Goal: Task Accomplishment & Management: Use online tool/utility

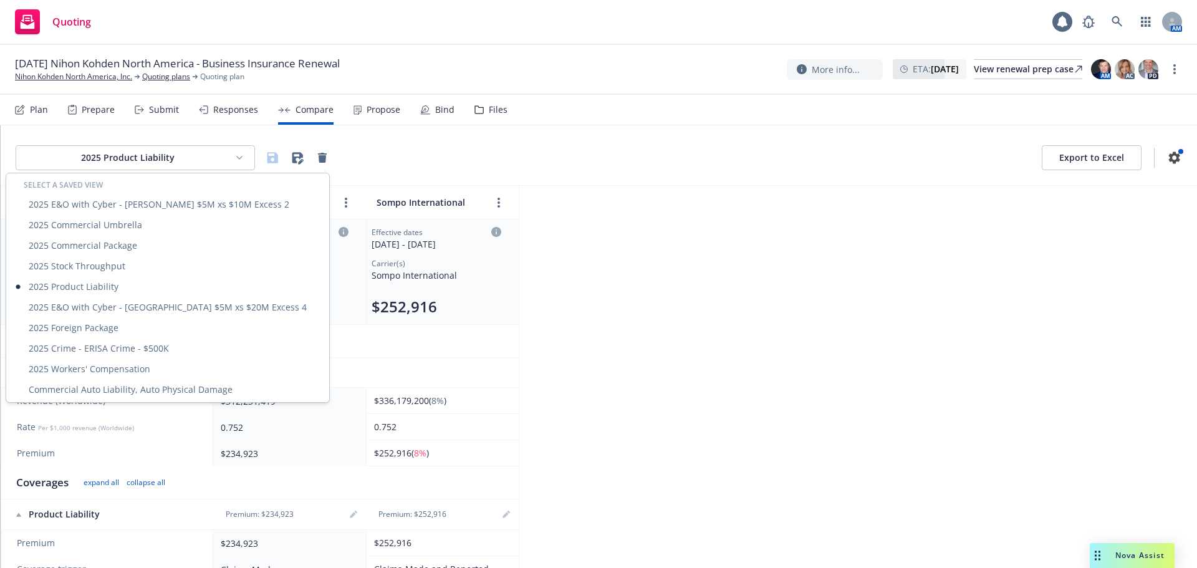
click at [147, 160] on html "Quoting 1 AM 11/01/25 Nihon Kohden North America - Business Insurance Renewal N…" at bounding box center [598, 284] width 1197 height 568
click at [124, 244] on div "2025 Commercial Package" at bounding box center [168, 245] width 318 height 21
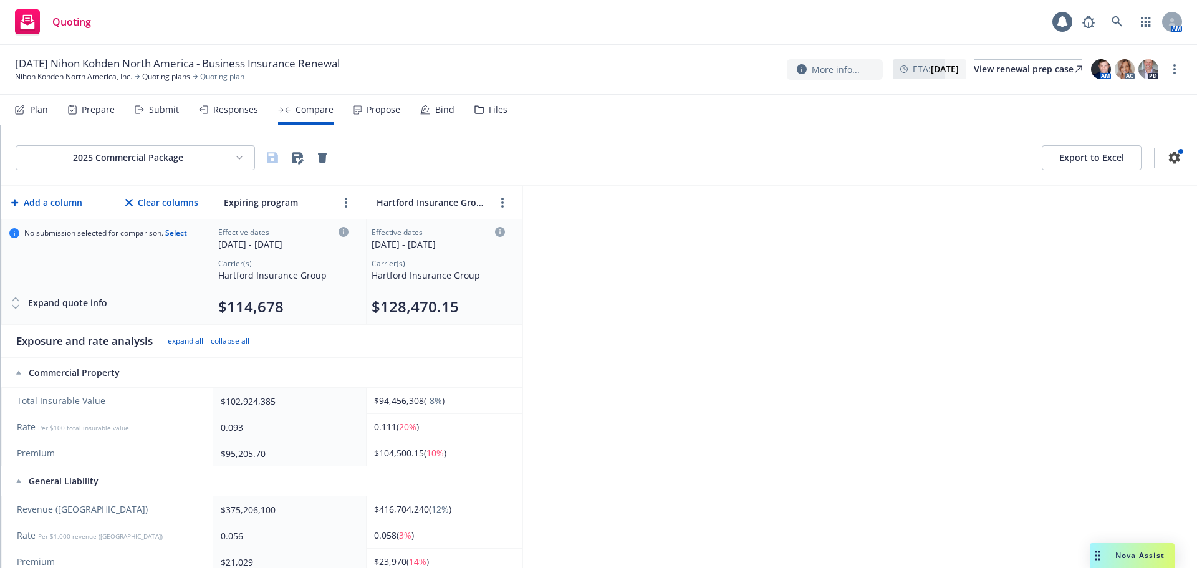
click at [425, 306] on button "$128,470.15" at bounding box center [415, 307] width 87 height 20
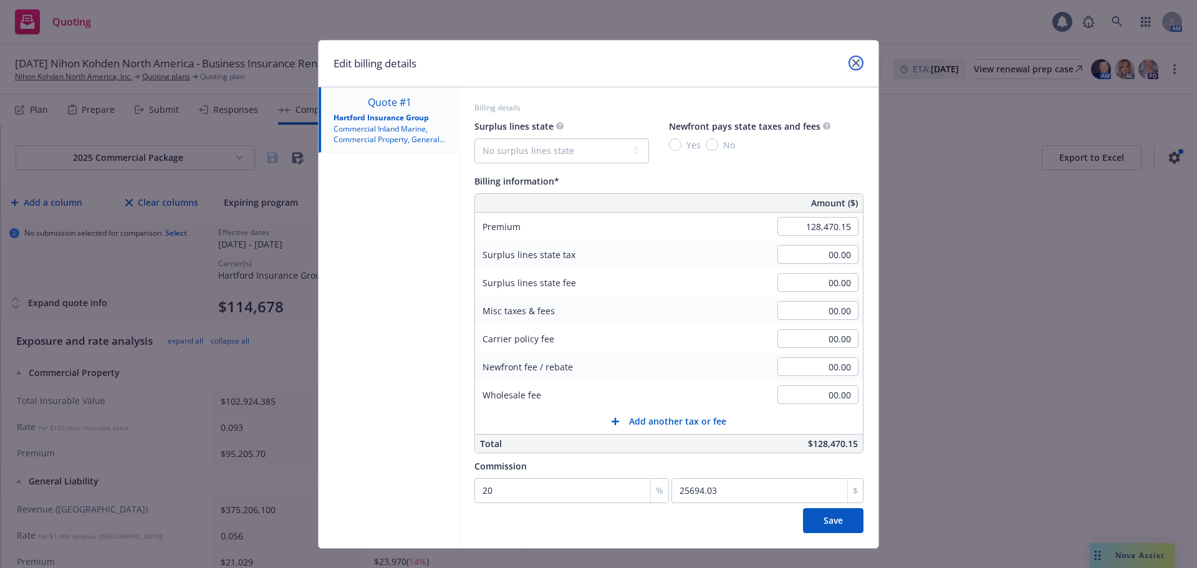
click at [853, 59] on link "close" at bounding box center [855, 62] width 15 height 15
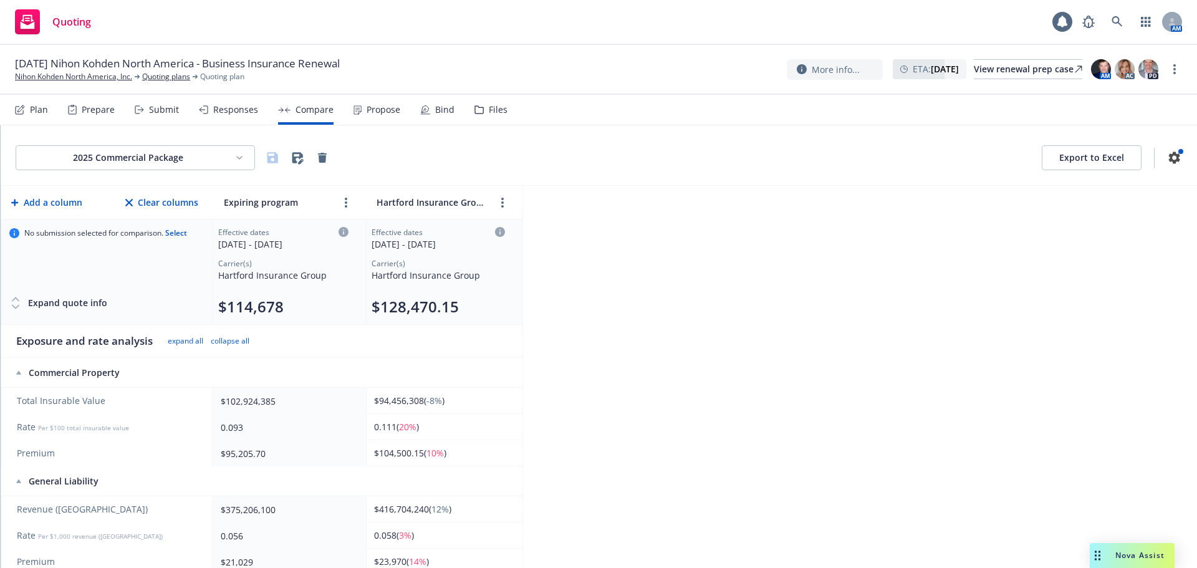
click at [262, 261] on div "Carrier(s)" at bounding box center [283, 263] width 130 height 11
click at [427, 248] on div "11/01/2025 - 11/01/2026" at bounding box center [438, 244] width 133 height 13
select select "12"
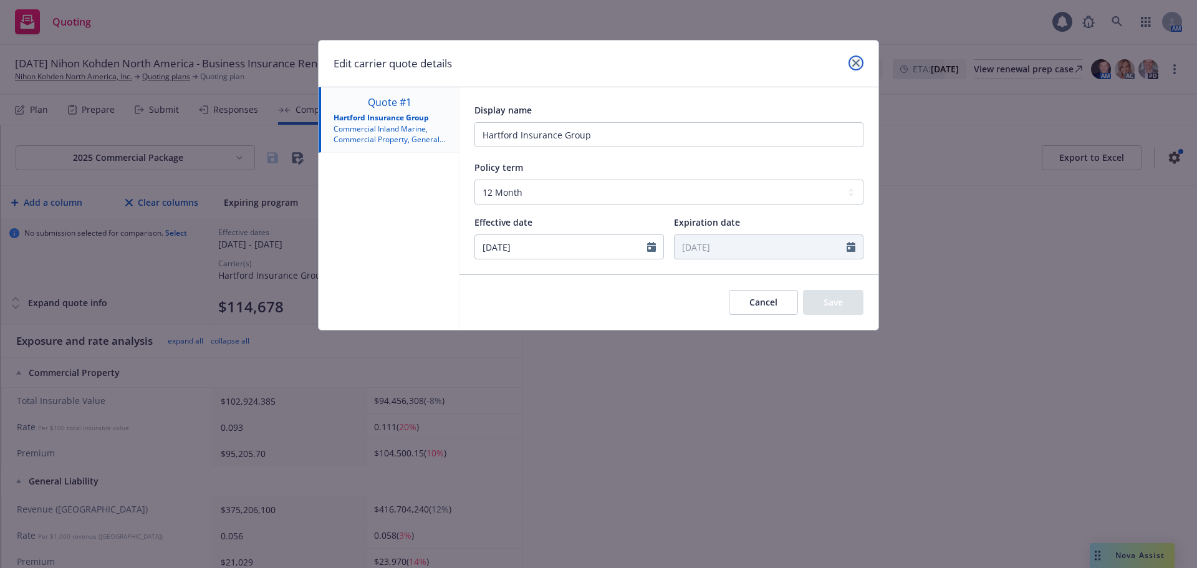
click at [858, 62] on icon "close" at bounding box center [855, 62] width 7 height 7
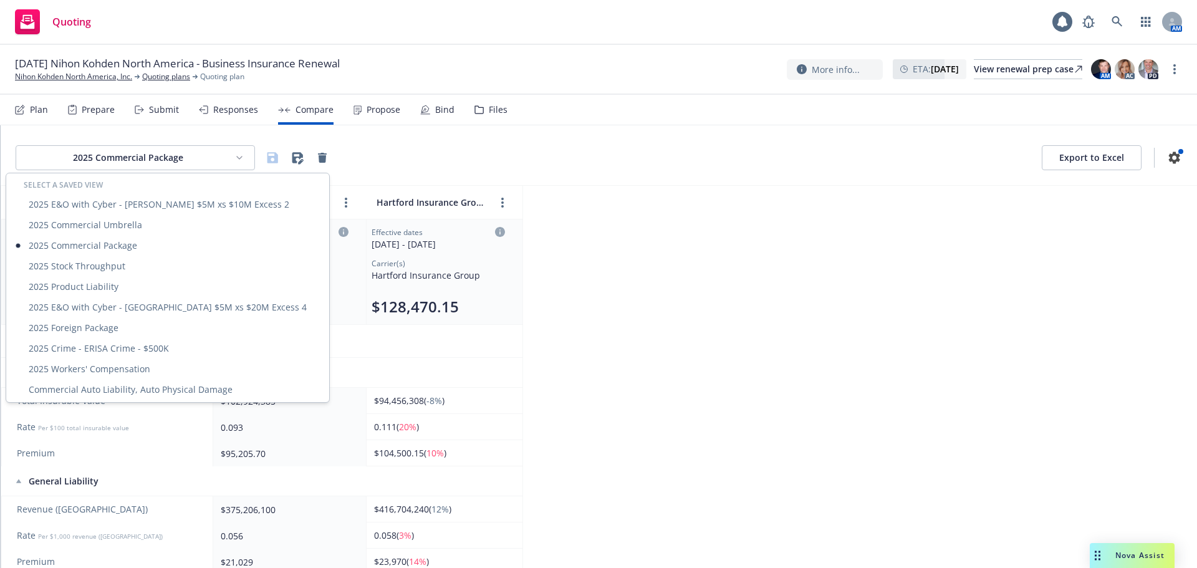
click at [109, 154] on html "Quoting 1 AM 11/01/25 Nihon Kohden North America - Business Insurance Renewal N…" at bounding box center [598, 284] width 1197 height 568
click at [130, 347] on div "2025 Crime - ERISA Crime - $500K" at bounding box center [168, 348] width 318 height 21
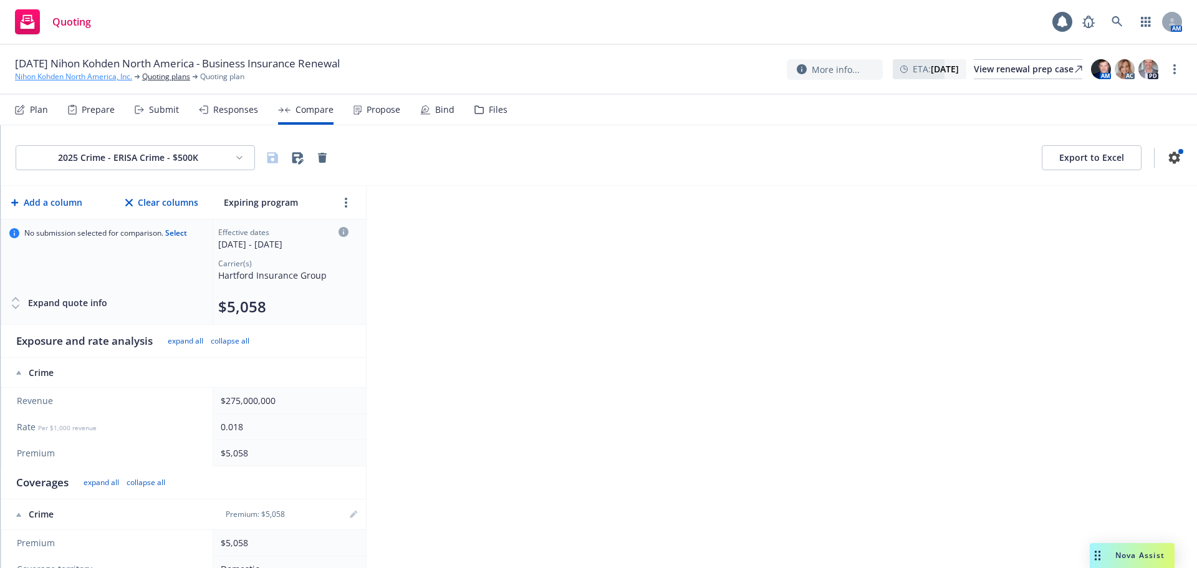
click at [77, 75] on link "Nihon Kohden North America, Inc." at bounding box center [73, 76] width 117 height 11
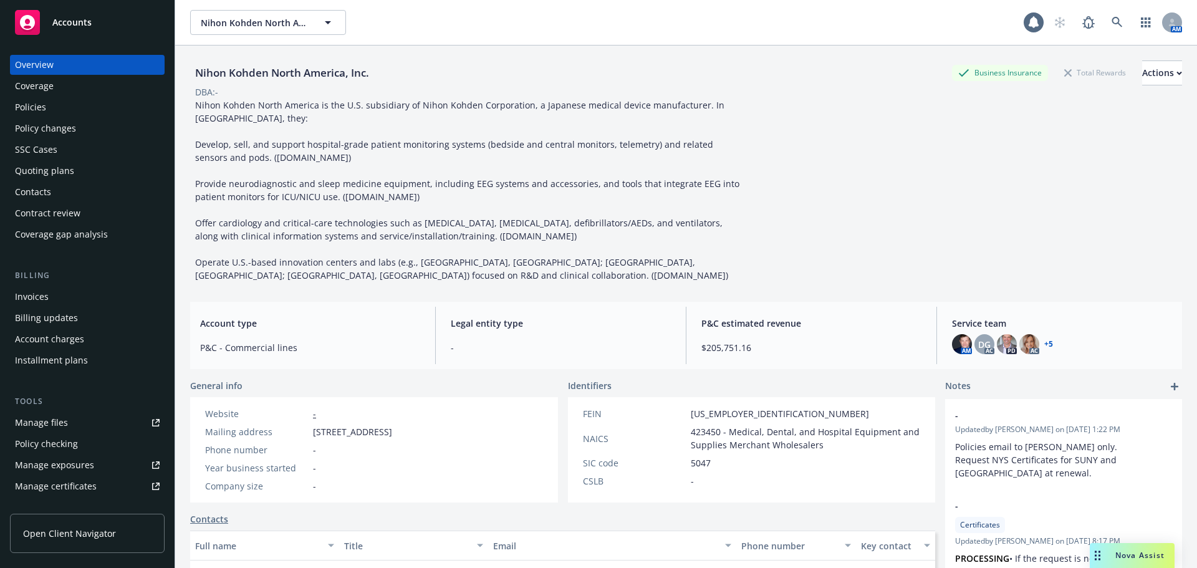
click at [50, 102] on div "Policies" at bounding box center [87, 107] width 145 height 20
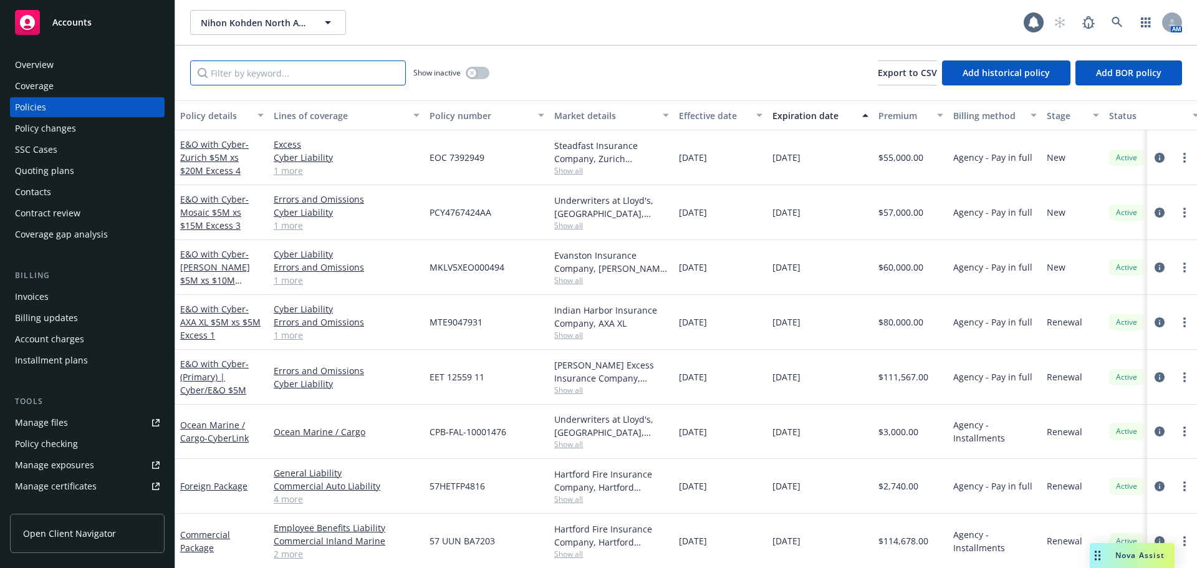
click at [286, 67] on input "Filter by keyword..." at bounding box center [298, 72] width 216 height 25
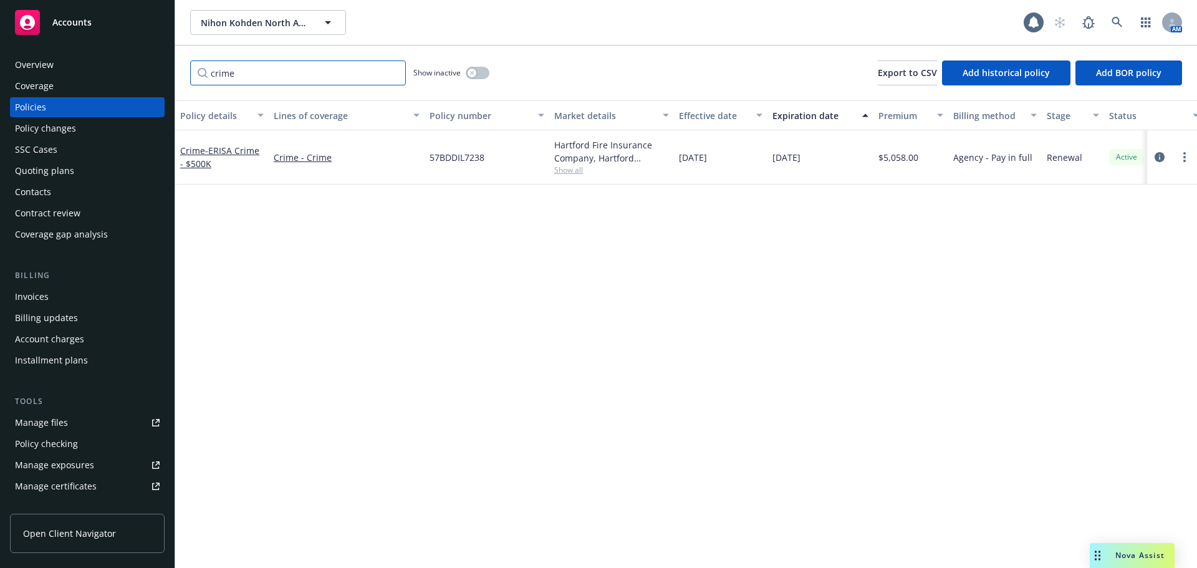
type input "crime"
click at [89, 486] on div "Manage certificates" at bounding box center [56, 486] width 82 height 20
click at [246, 148] on span "- ERISA Crime - $500K" at bounding box center [219, 157] width 79 height 25
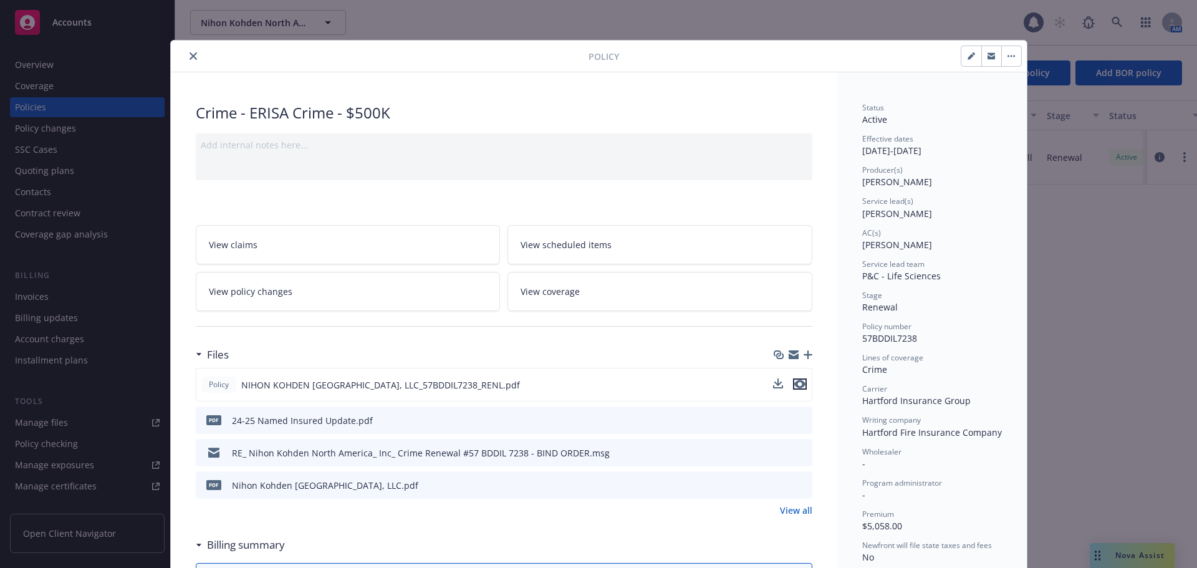
click at [794, 385] on icon "preview file" at bounding box center [799, 384] width 11 height 9
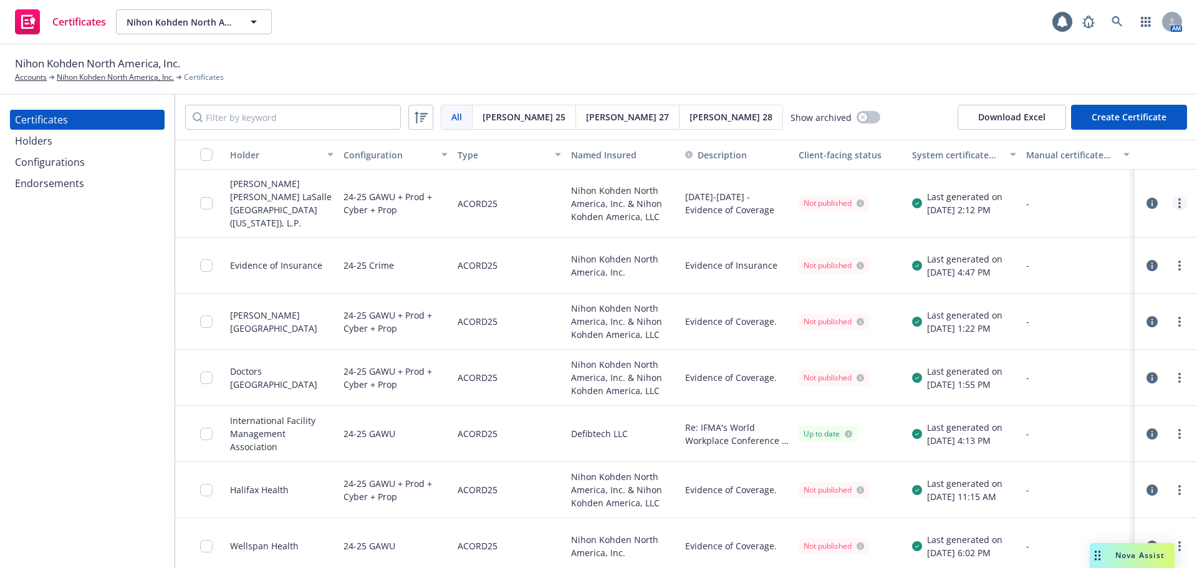
click at [1173, 197] on link "more" at bounding box center [1179, 203] width 15 height 15
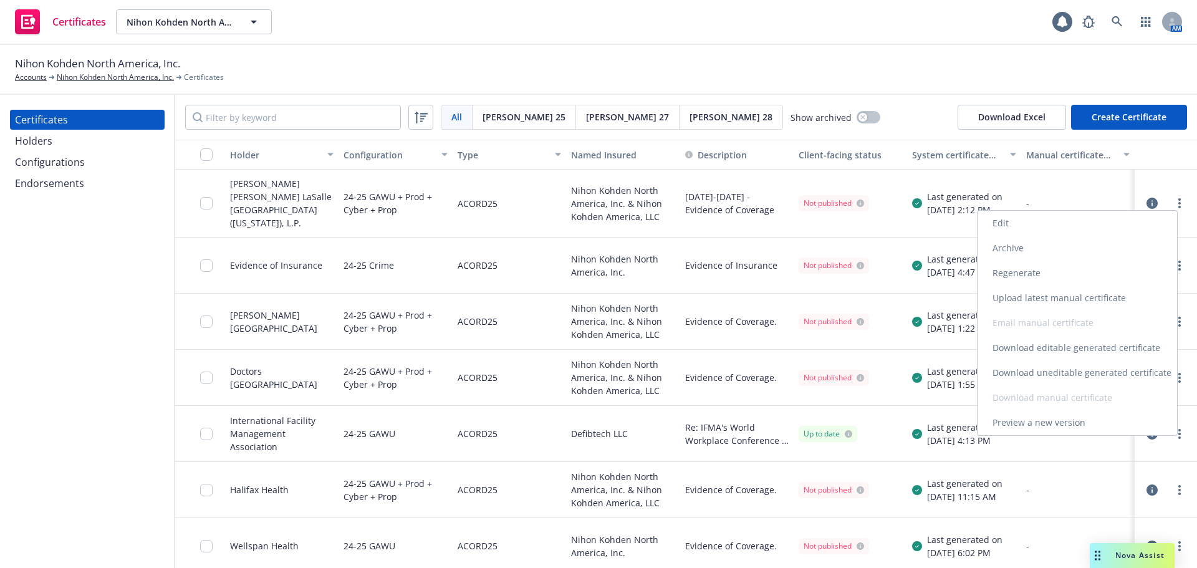
click at [1114, 223] on link "Edit" at bounding box center [1076, 223] width 199 height 25
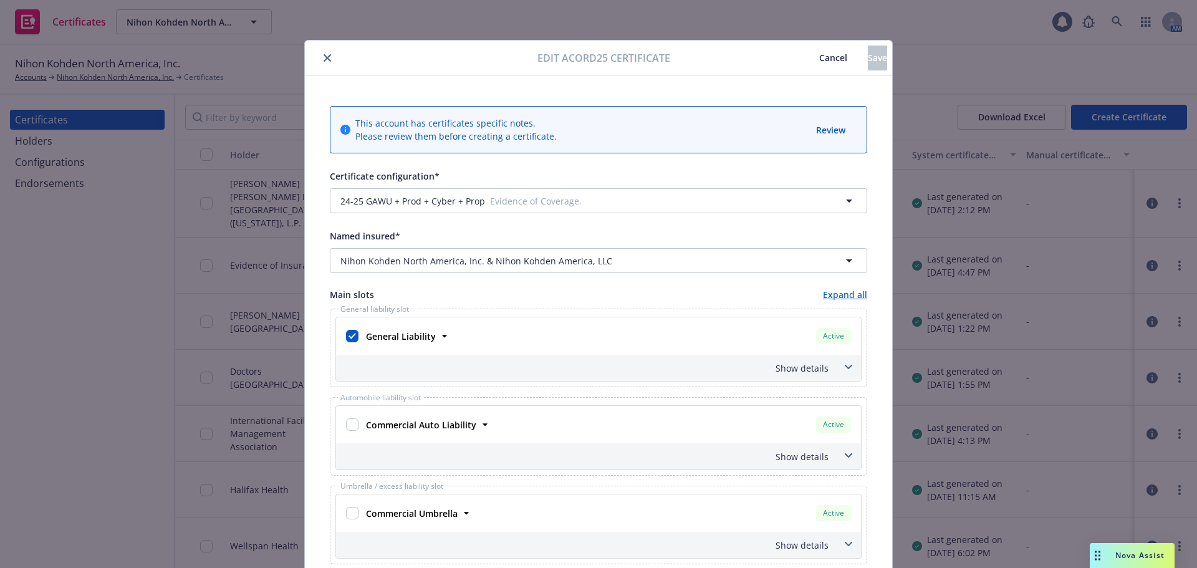
click at [799, 49] on button "Cancel" at bounding box center [833, 58] width 69 height 25
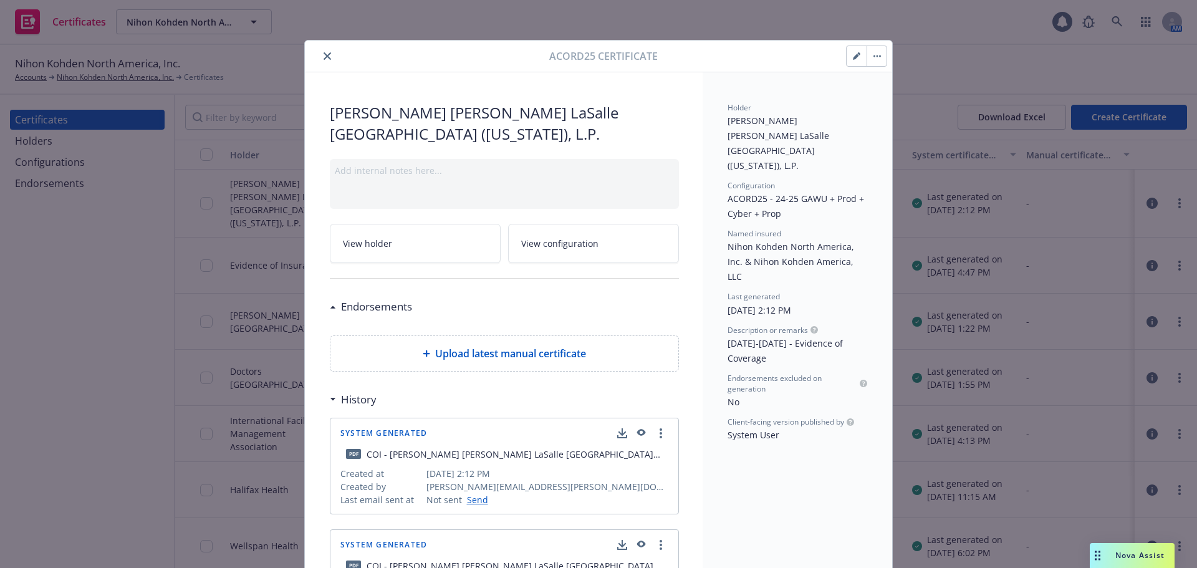
click at [320, 55] on button "close" at bounding box center [327, 56] width 15 height 15
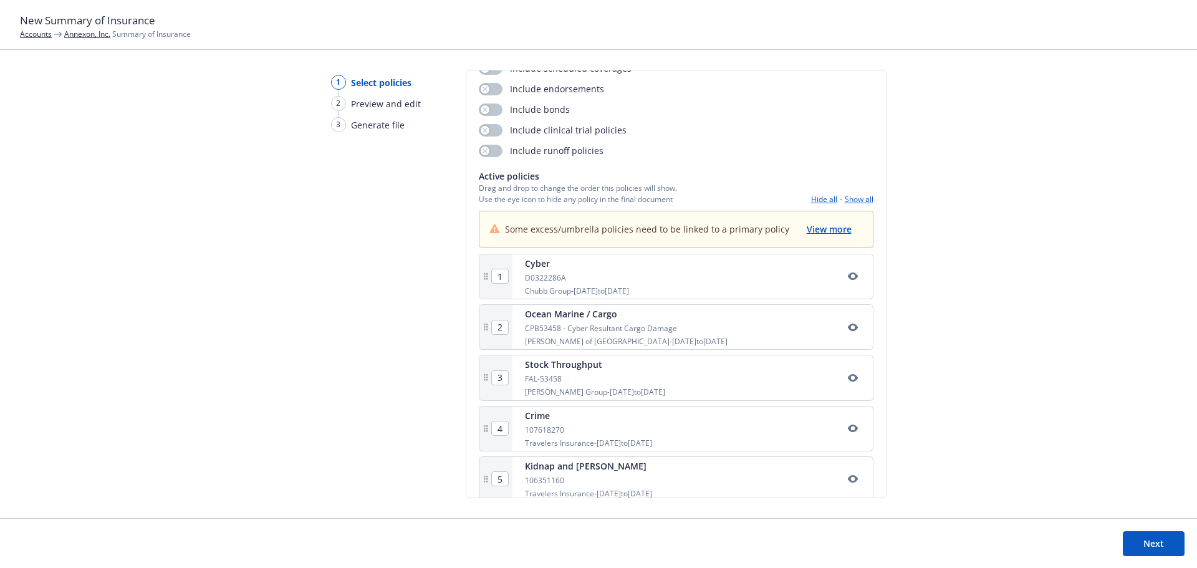
scroll to position [109, 0]
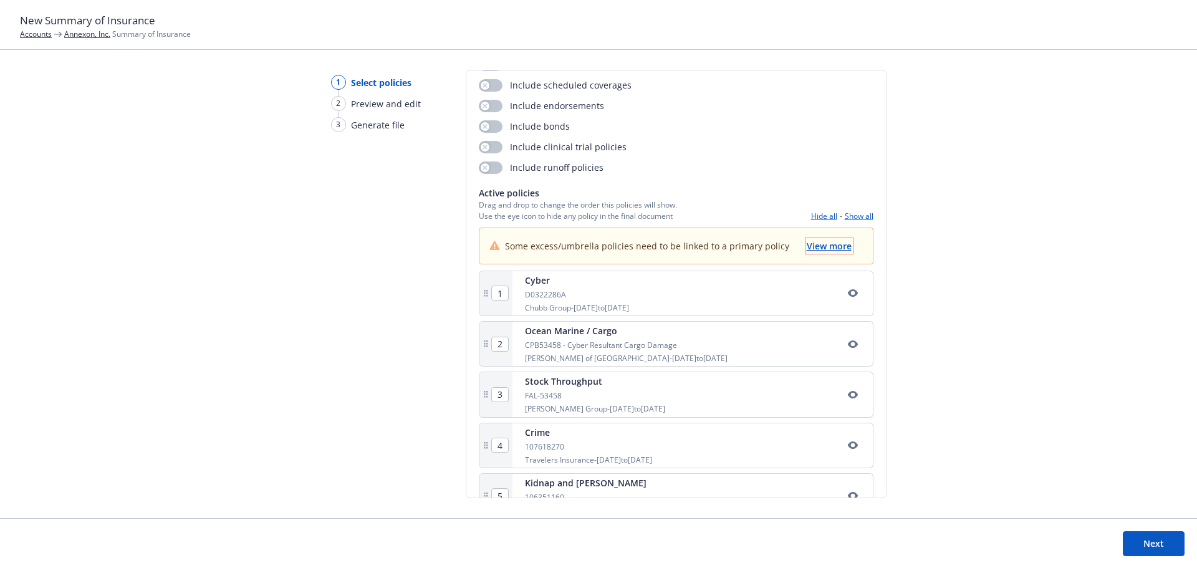
click at [815, 246] on span "View more" at bounding box center [829, 246] width 45 height 12
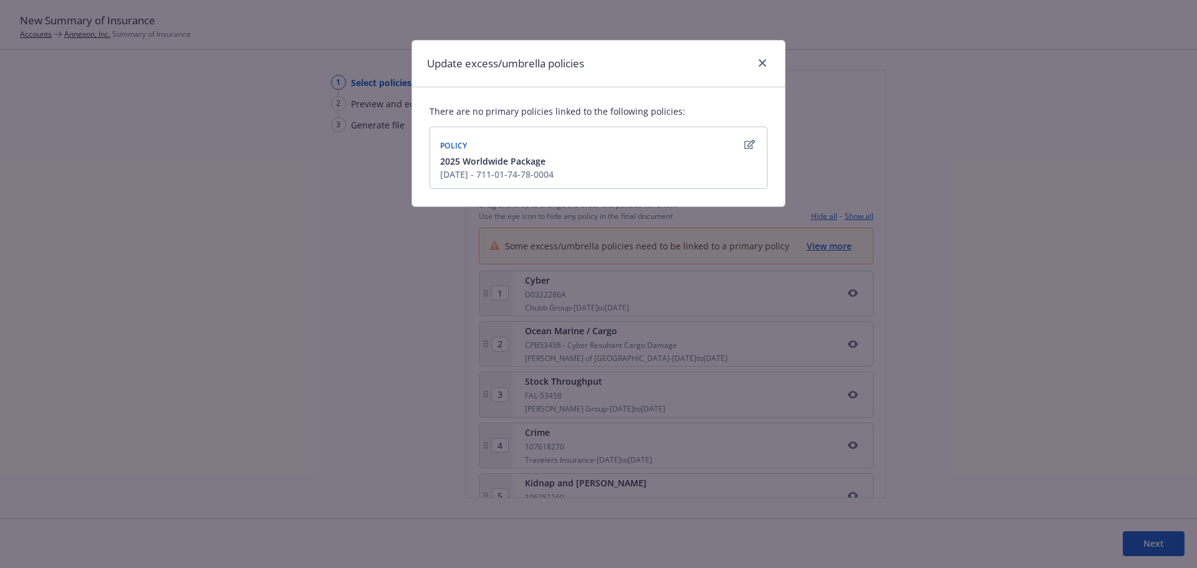
click at [511, 165] on span "2025 Worldwide Package" at bounding box center [492, 161] width 105 height 13
click at [749, 145] on icon "button" at bounding box center [749, 145] width 11 height 10
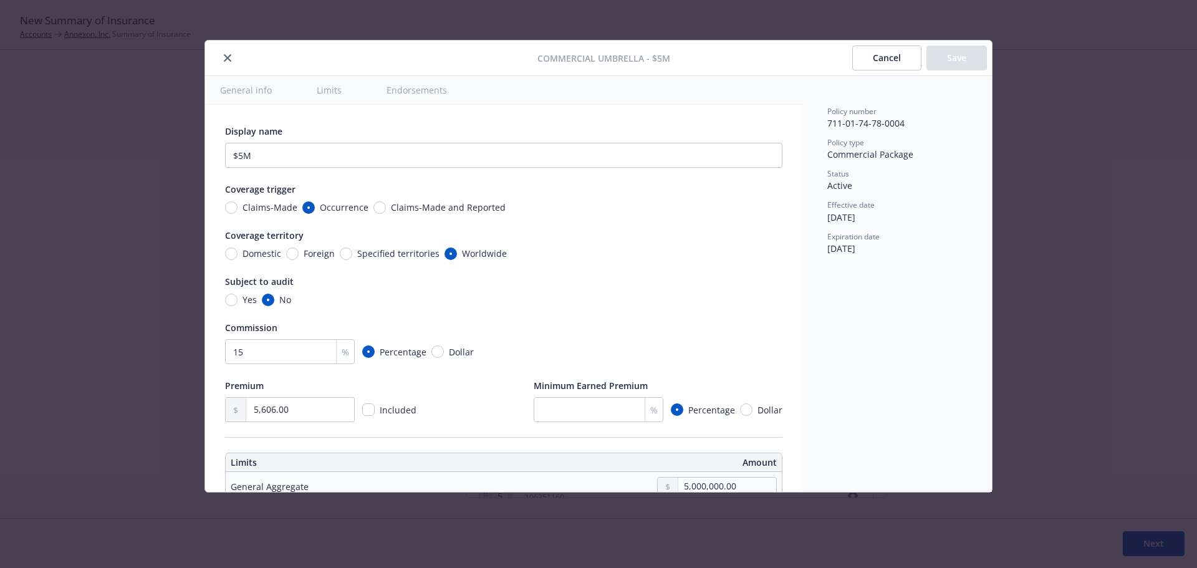
scroll to position [348, 0]
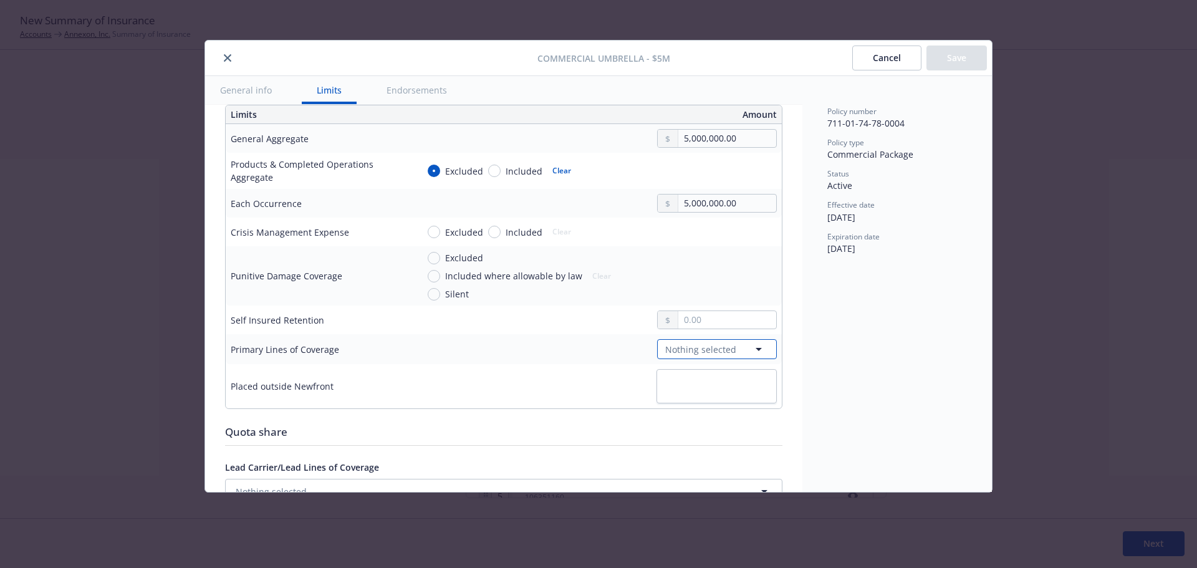
click at [736, 356] on button "Nothing selected" at bounding box center [717, 349] width 120 height 20
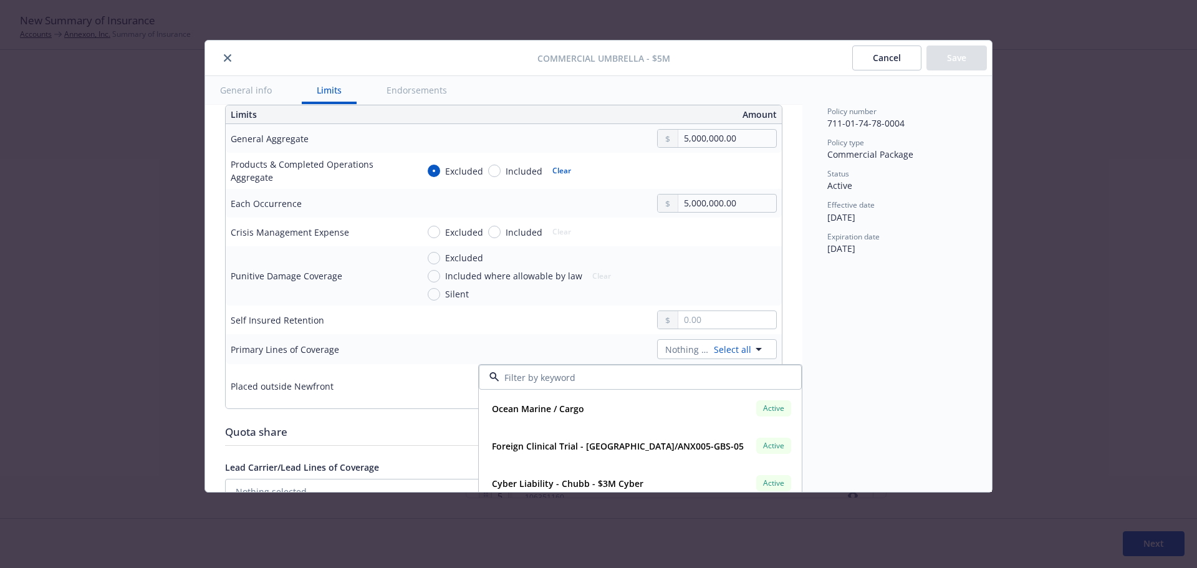
click at [520, 373] on input at bounding box center [637, 377] width 277 height 13
click at [520, 374] on input at bounding box center [637, 377] width 277 height 13
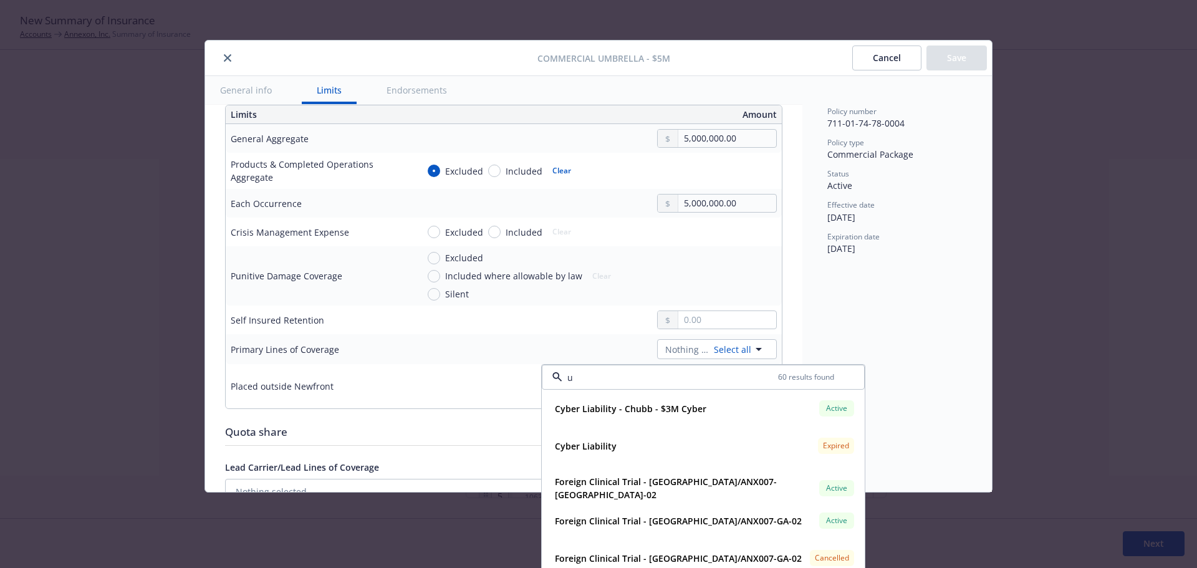
click at [579, 375] on input "u" at bounding box center [670, 377] width 216 height 13
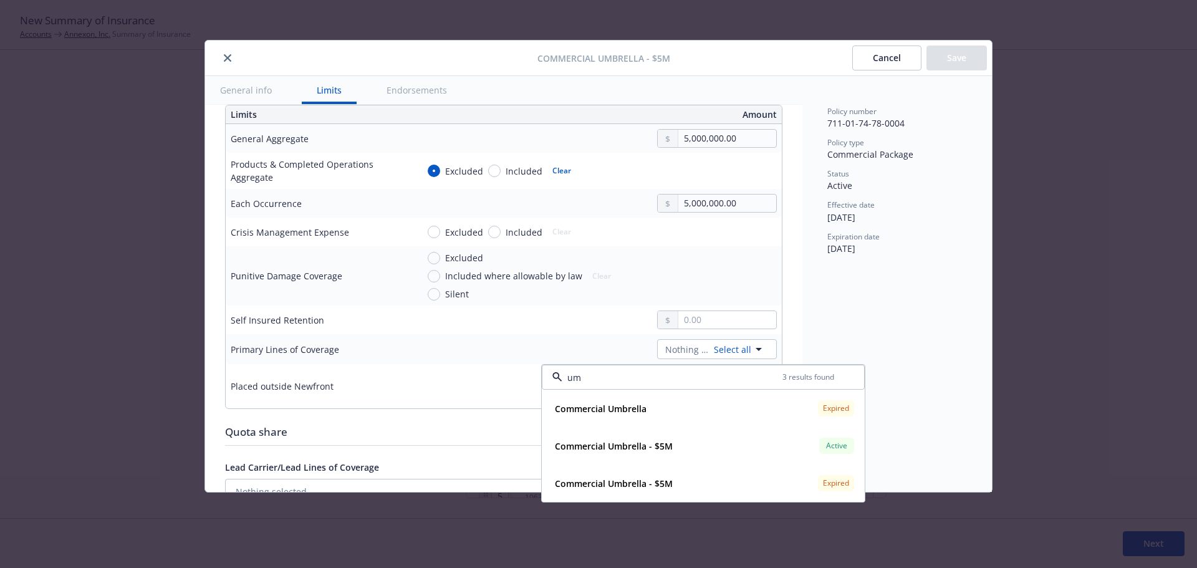
type input "u"
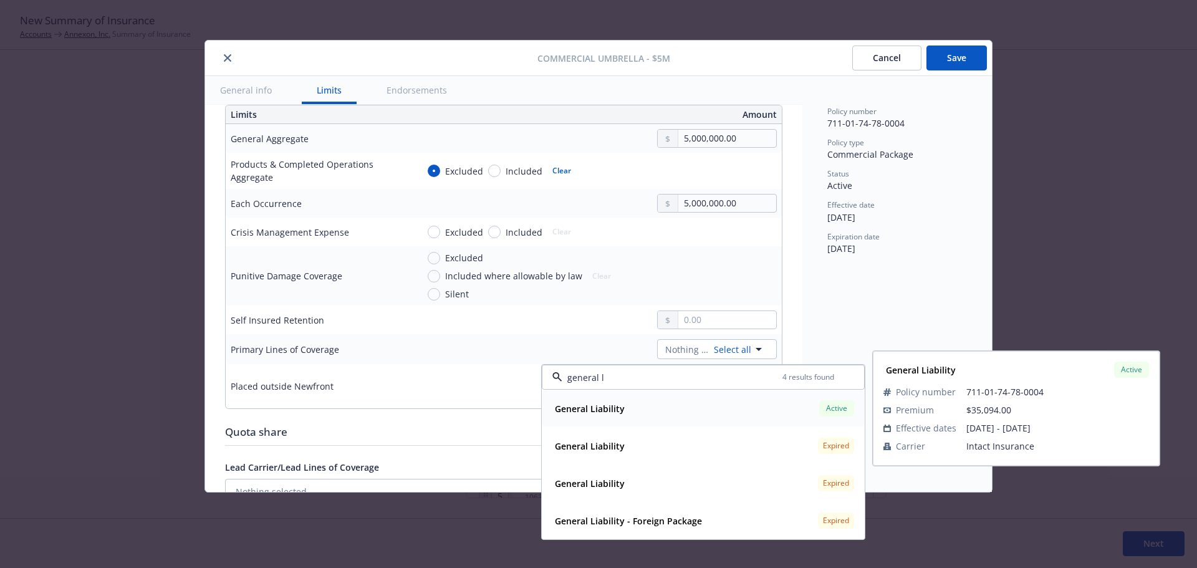
click at [588, 401] on div "General Liability" at bounding box center [588, 409] width 77 height 18
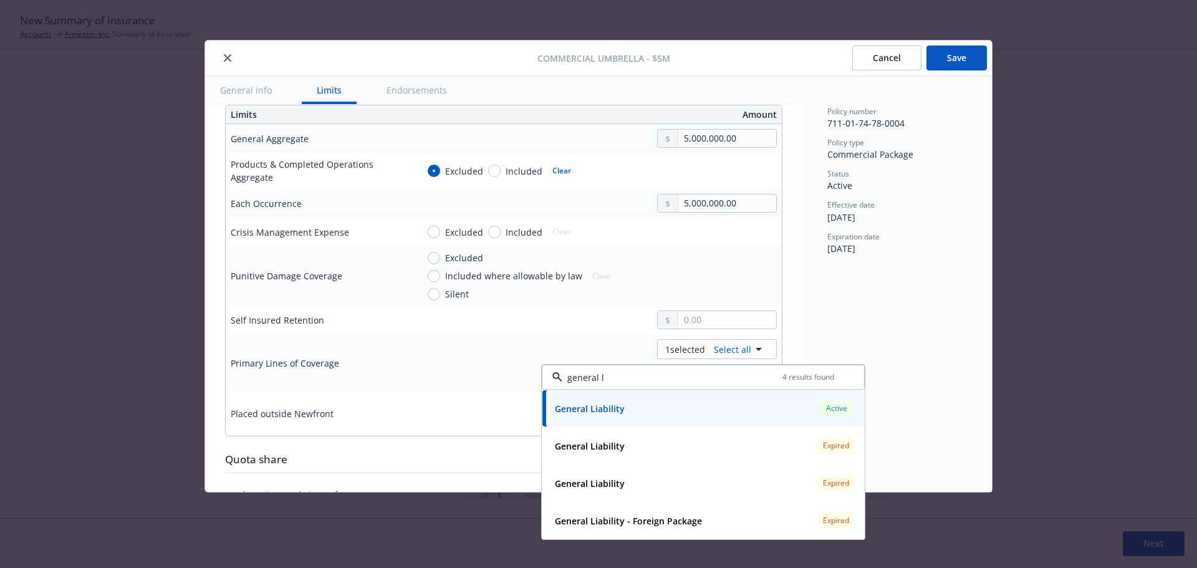
type input "general l"
click at [462, 362] on div "1 selected Select all General Liability Active general l 4 results found Genera…" at bounding box center [597, 362] width 359 height 47
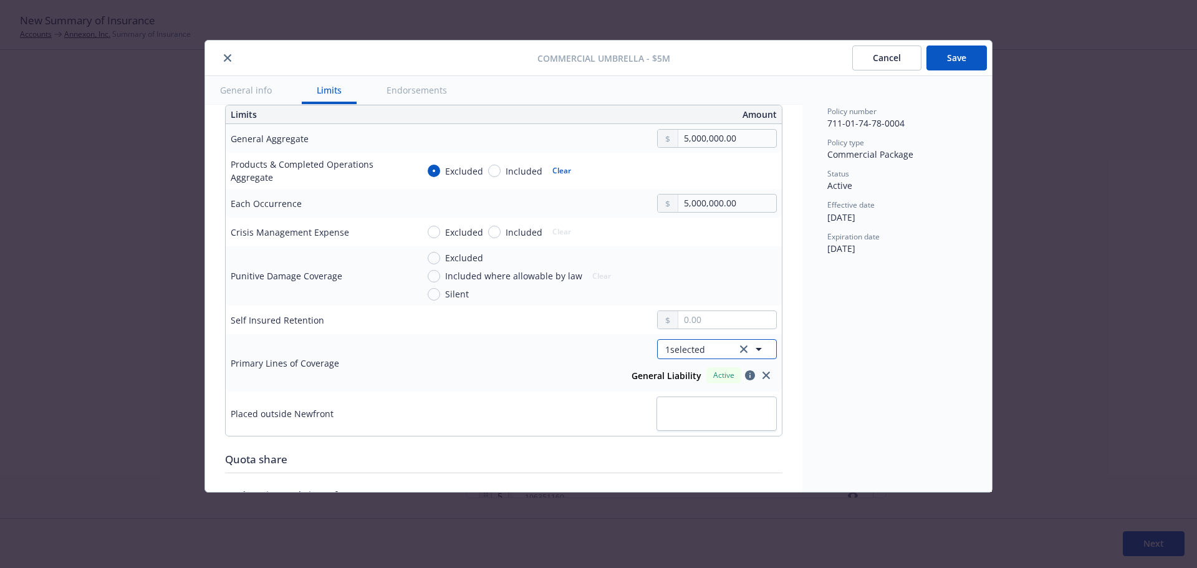
click at [696, 346] on span "1 selected" at bounding box center [685, 349] width 40 height 13
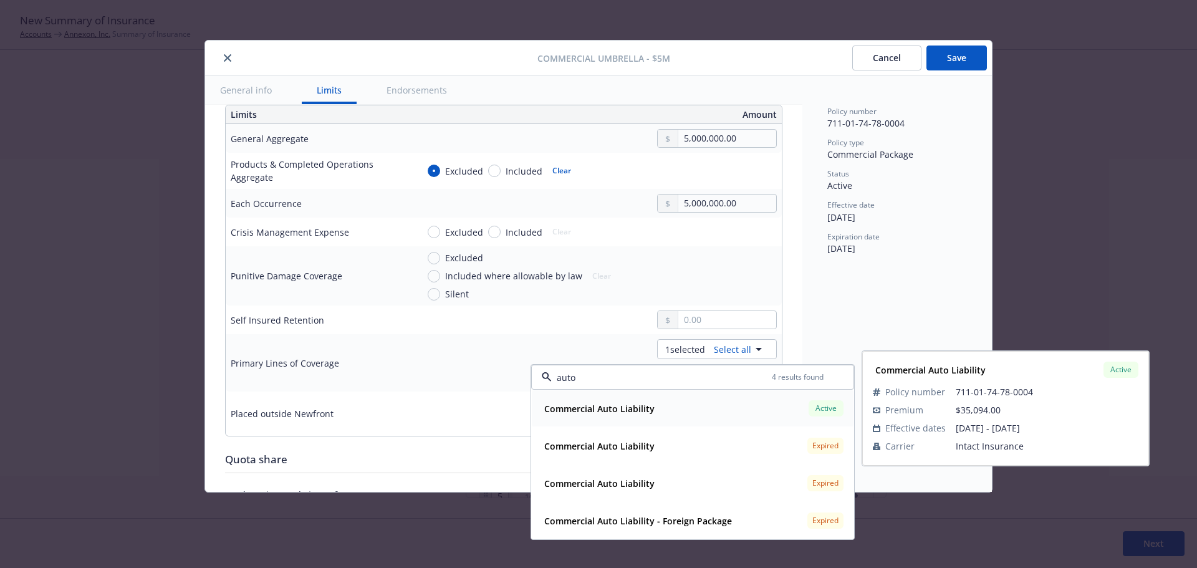
click at [612, 410] on strong "Commercial Auto Liability" at bounding box center [599, 409] width 110 height 12
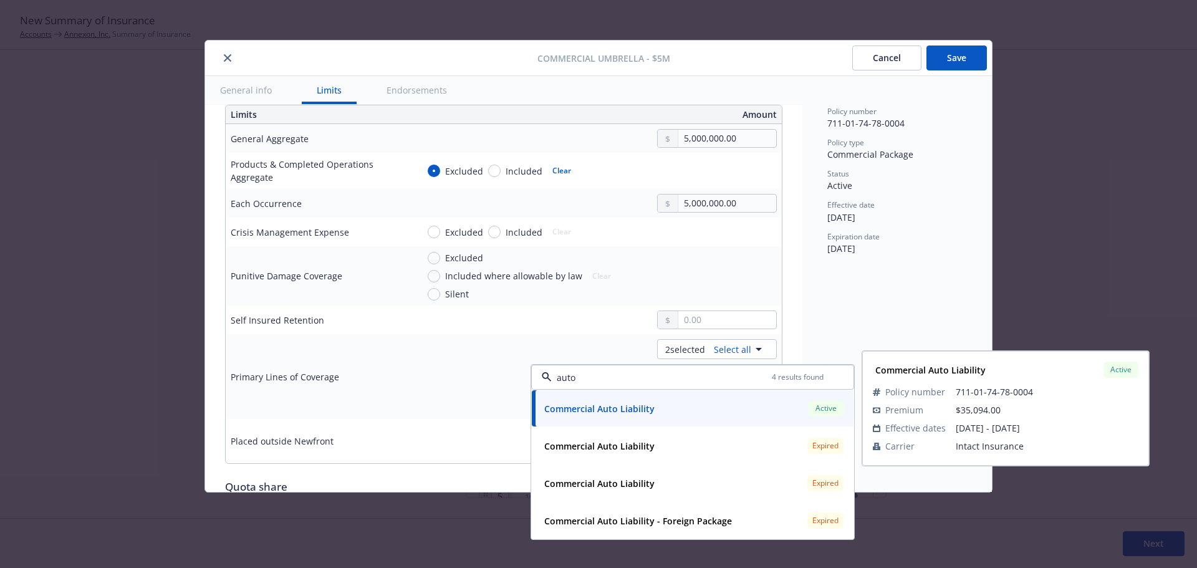
click at [814, 408] on span "Active" at bounding box center [826, 408] width 25 height 11
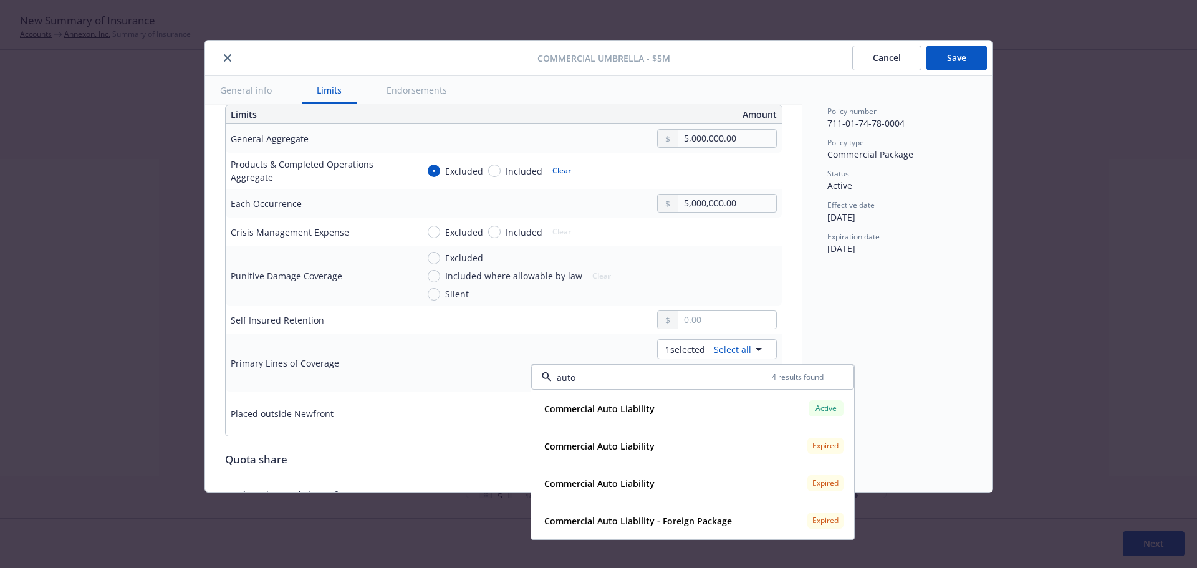
type input "auto"
click at [791, 275] on div "Display name $5M Coverage trigger Claims-Made Occurrence Claims-Made and Report…" at bounding box center [503, 468] width 597 height 1422
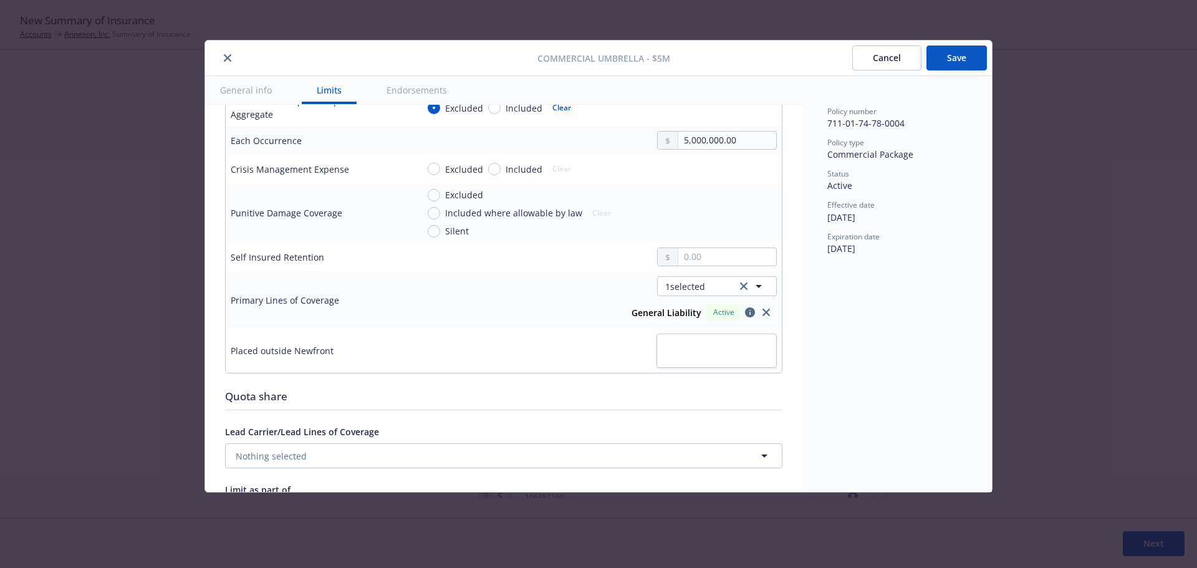
scroll to position [399, 0]
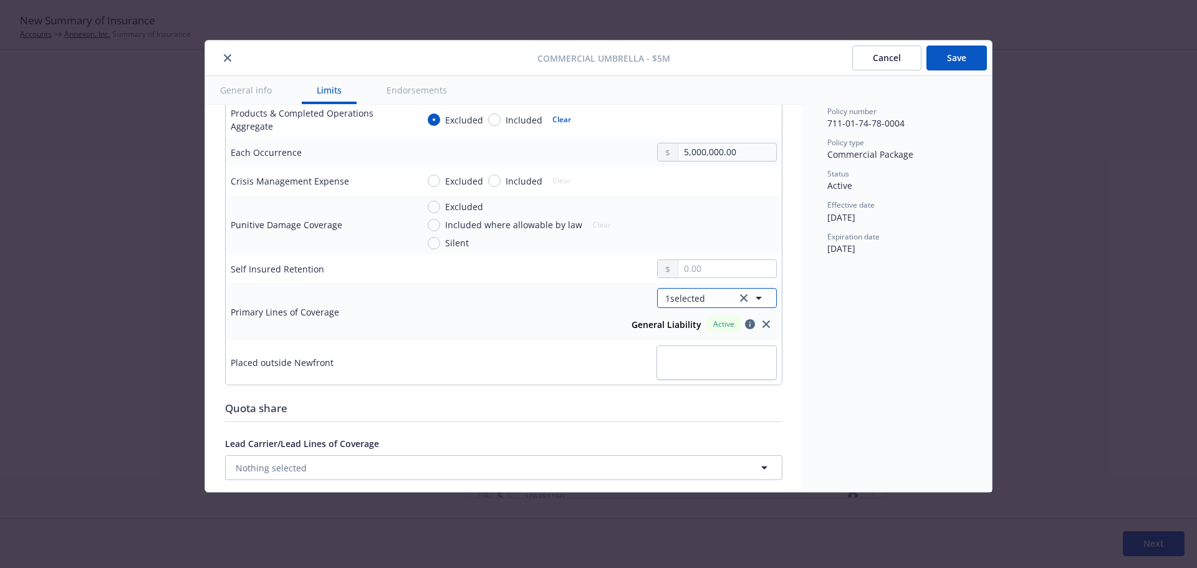
click at [658, 290] on button "1 selected" at bounding box center [717, 298] width 120 height 20
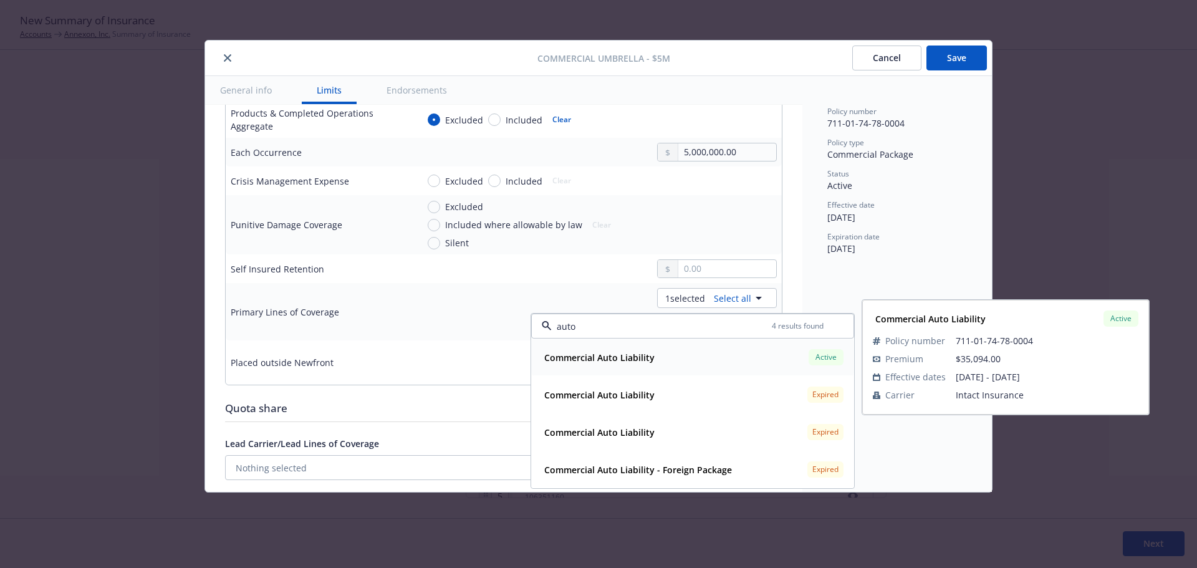
click at [709, 352] on div "Commercial Auto Liability Active" at bounding box center [692, 357] width 307 height 21
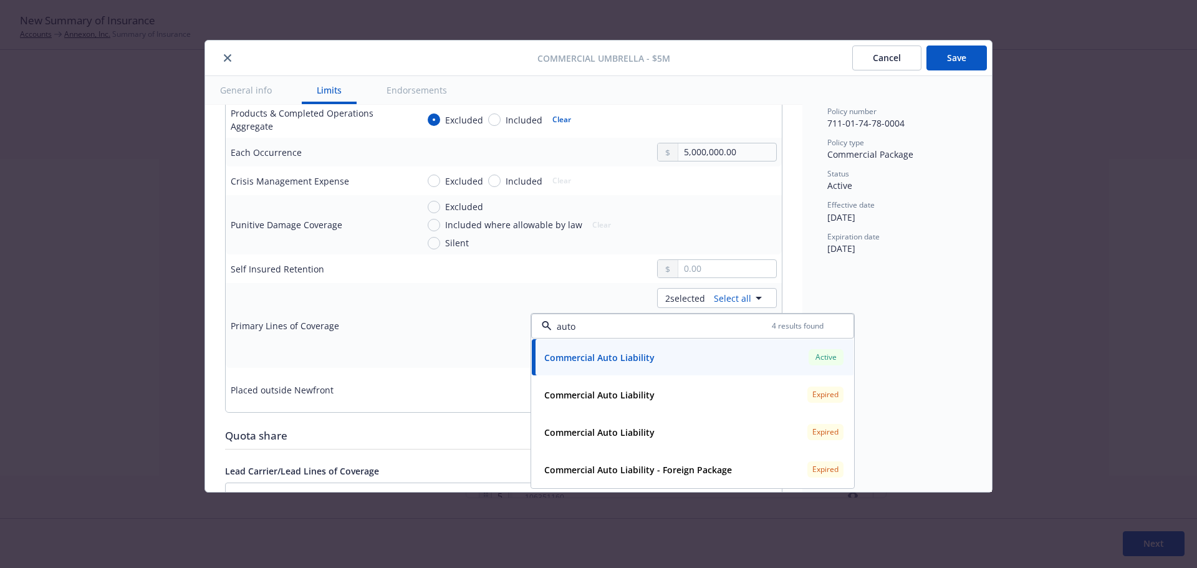
type input "auto"
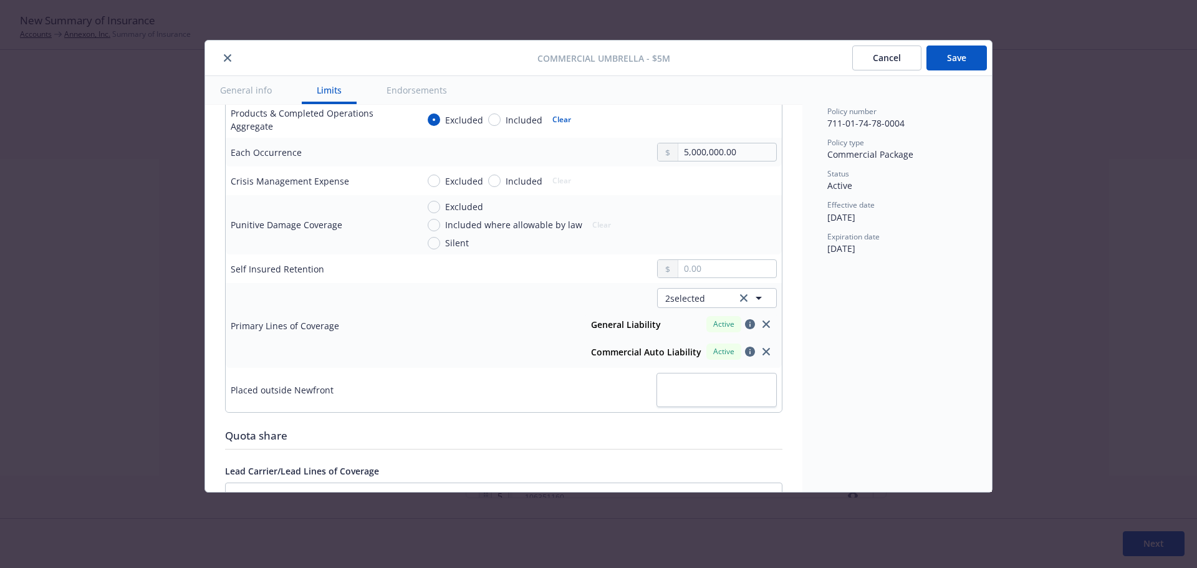
click at [944, 56] on button "Save" at bounding box center [956, 58] width 60 height 25
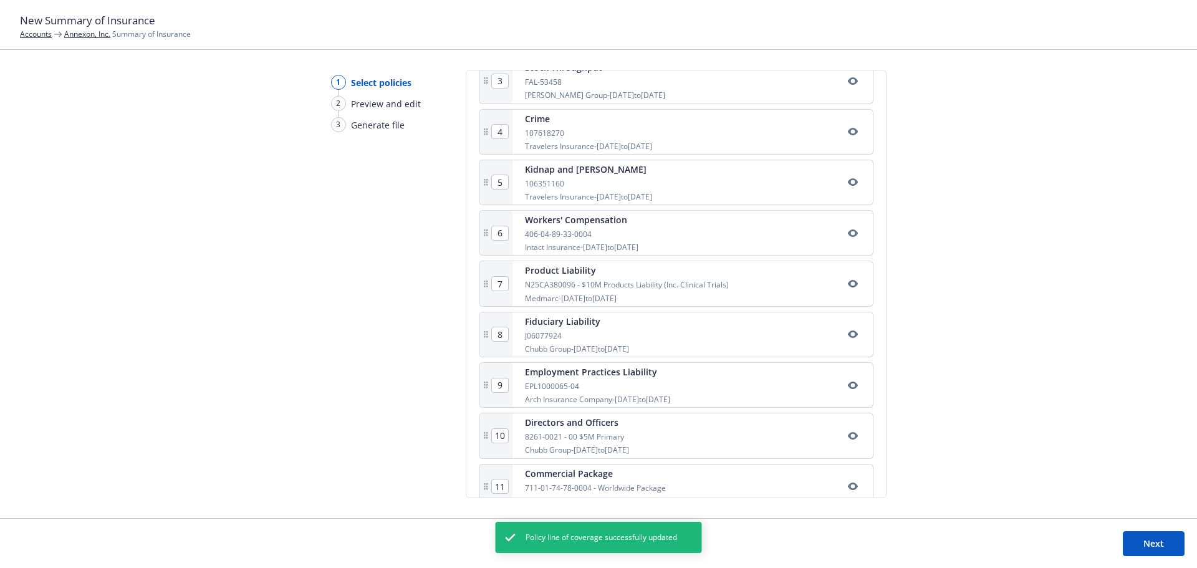
scroll to position [404, 0]
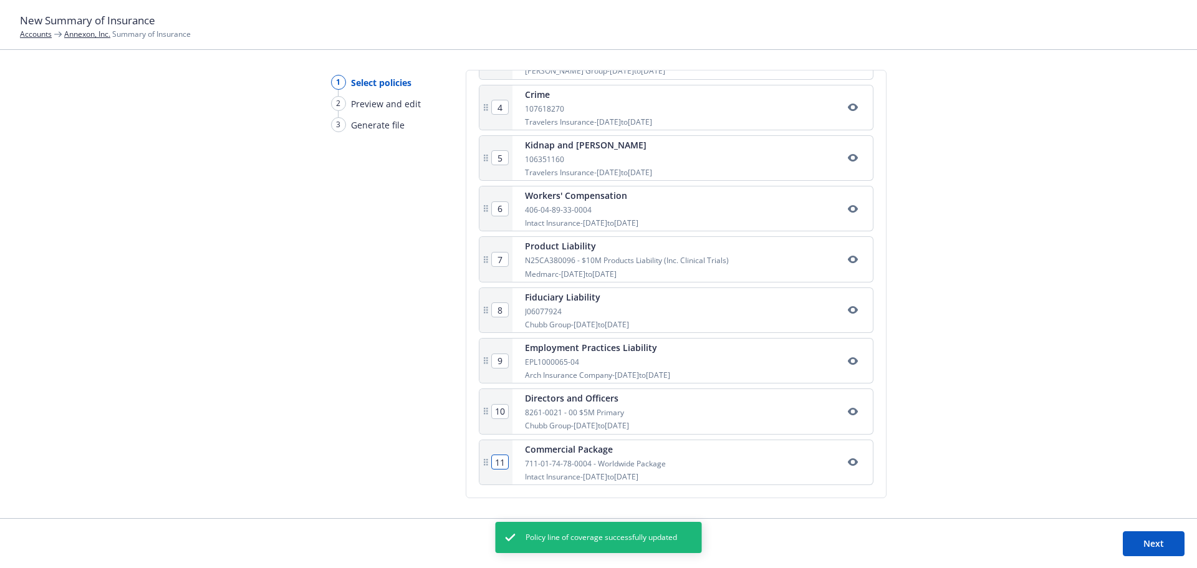
drag, startPoint x: 506, startPoint y: 465, endPoint x: 446, endPoint y: 456, distance: 60.6
click at [447, 456] on div "1 Select policies 2 Preview and edit 3 Generate file Select policies SOI title*…" at bounding box center [598, 294] width 1197 height 448
type input "1"
type input "2"
type input "3"
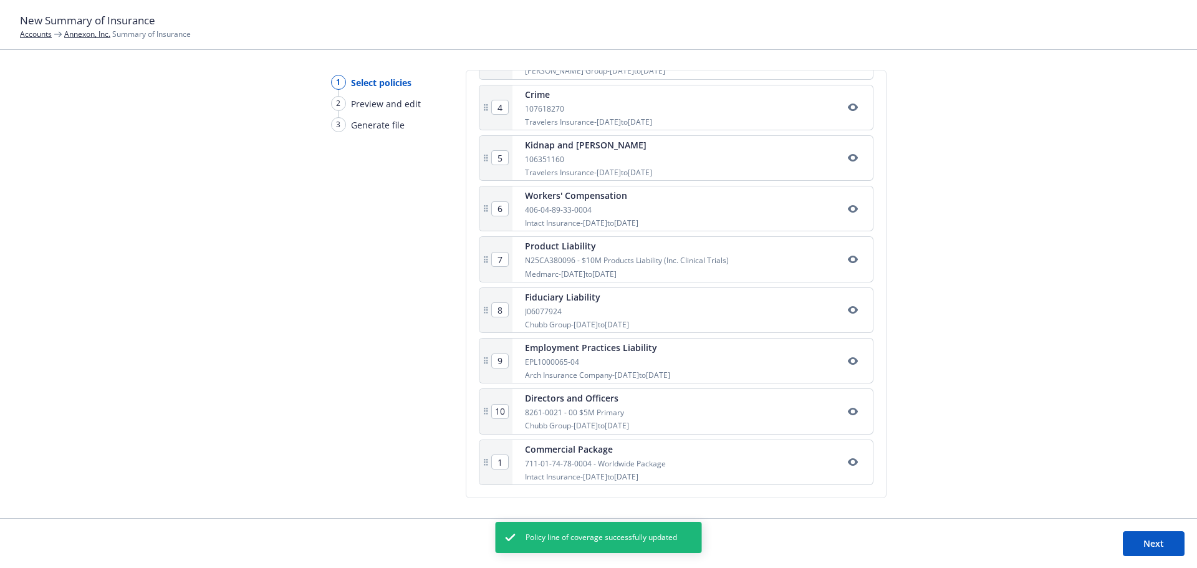
type input "4"
type input "5"
type input "6"
type input "7"
type input "8"
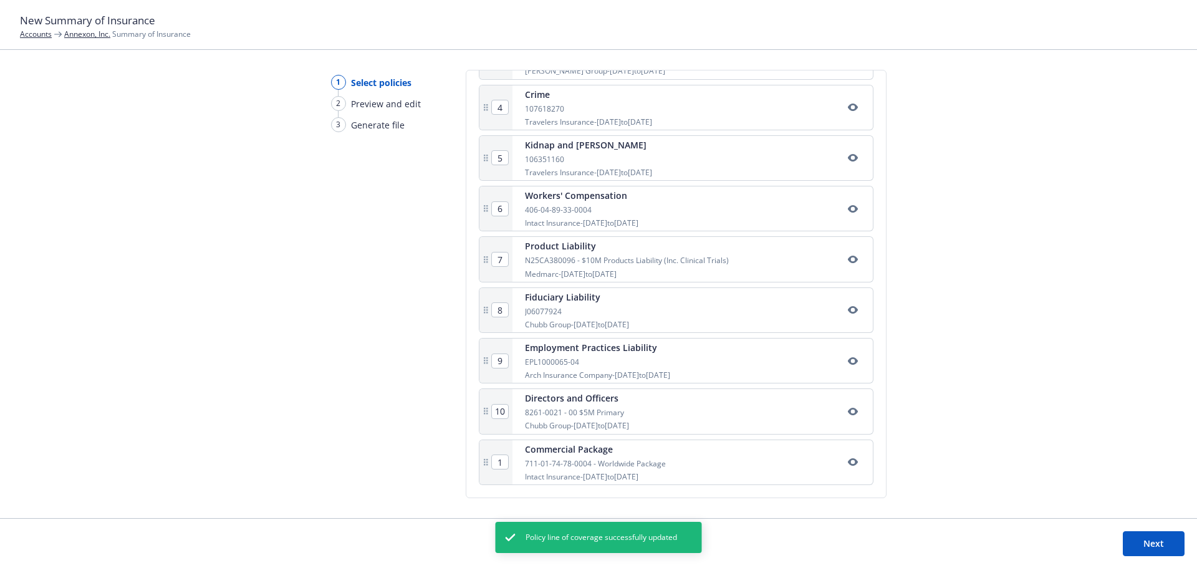
type input "9"
type input "10"
type input "11"
click at [1032, 304] on div "1 Select policies 2 Preview and edit 3 Generate file Select policies SOI title*…" at bounding box center [598, 294] width 1197 height 448
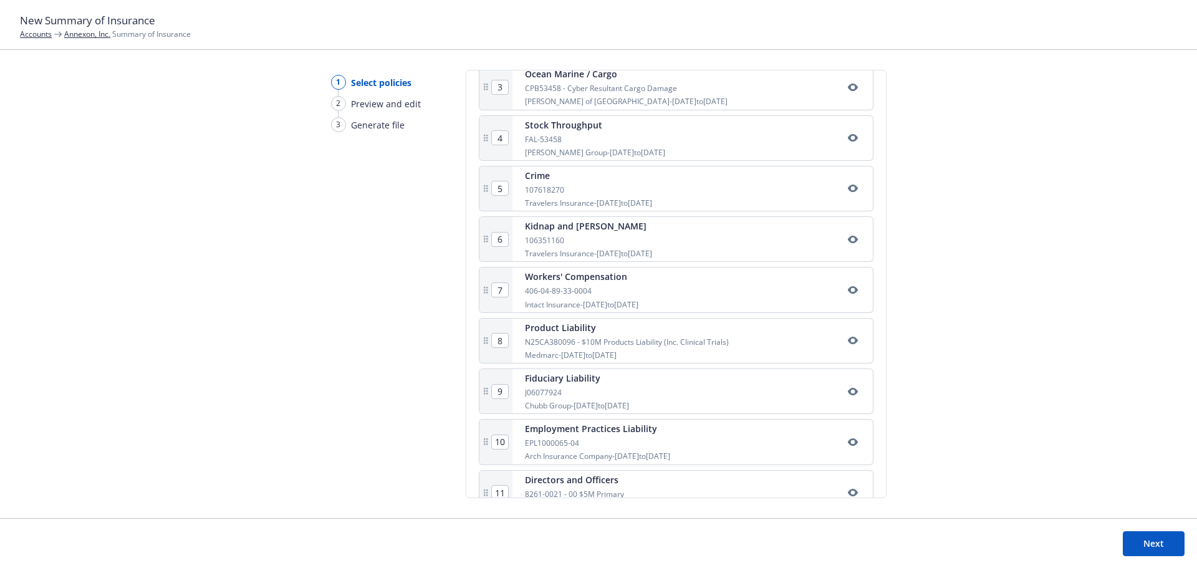
scroll to position [0, 0]
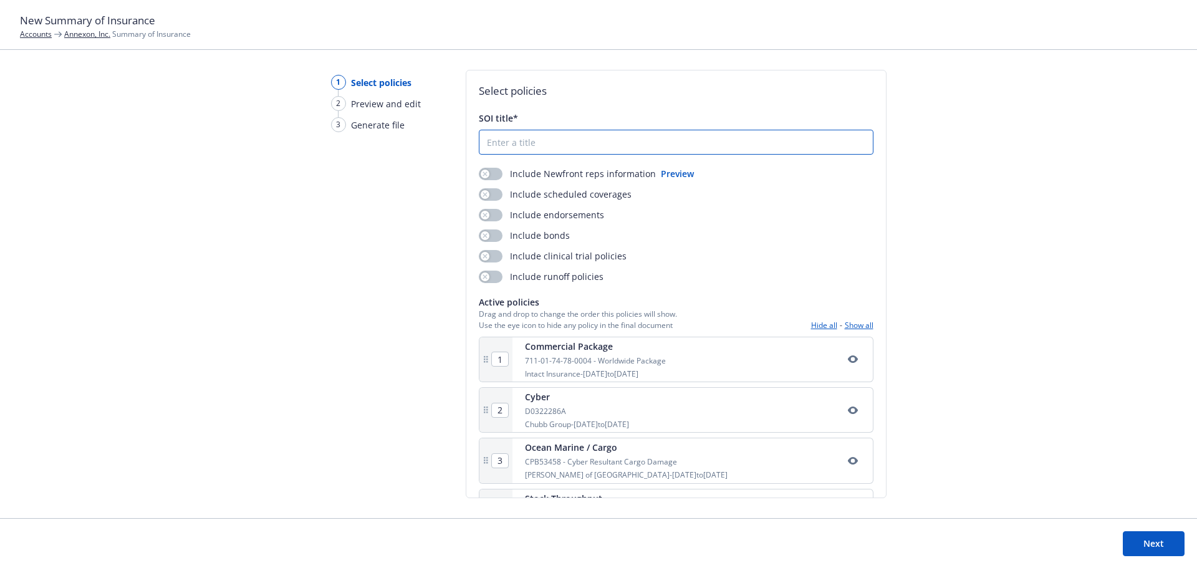
click at [509, 144] on input "SOI title*" at bounding box center [675, 142] width 393 height 24
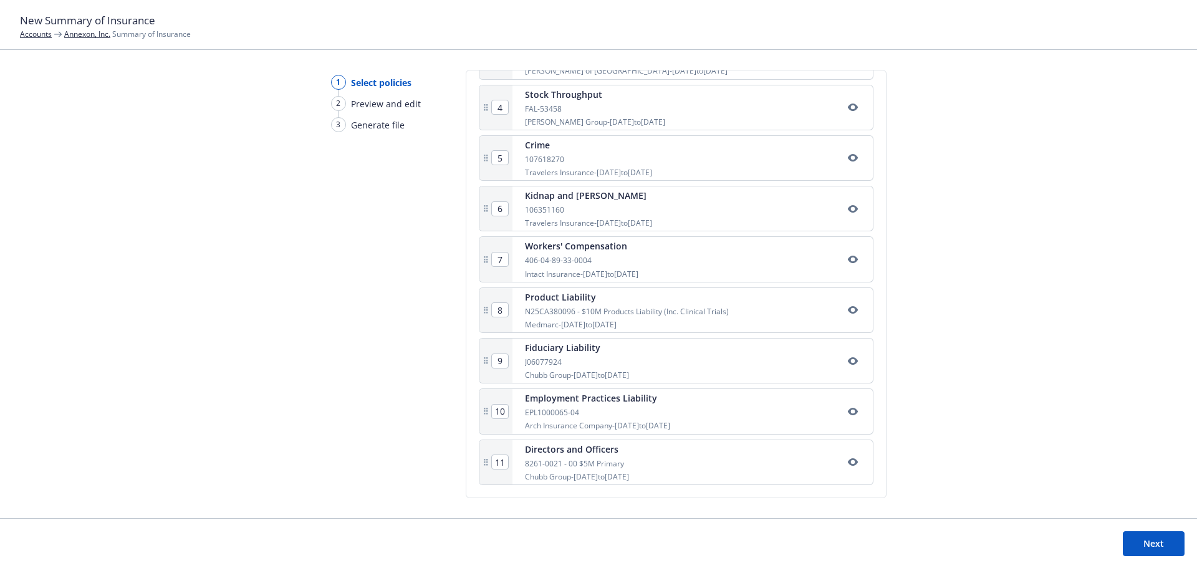
type input "Test SOI"
click at [1154, 542] on button "Next" at bounding box center [1154, 543] width 62 height 25
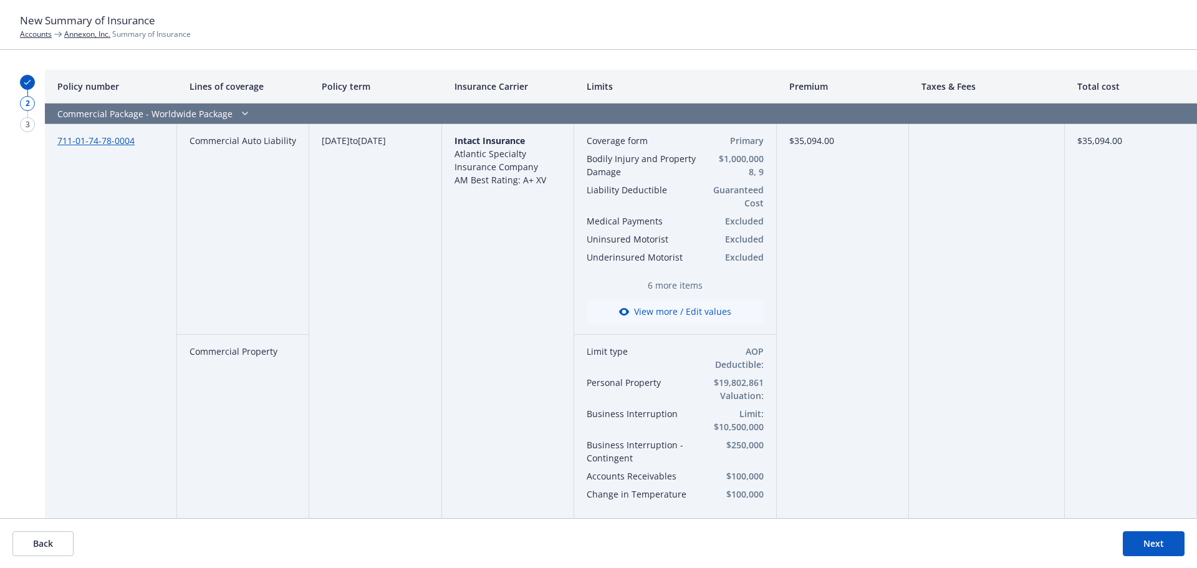
click at [58, 547] on button "Back" at bounding box center [42, 543] width 61 height 25
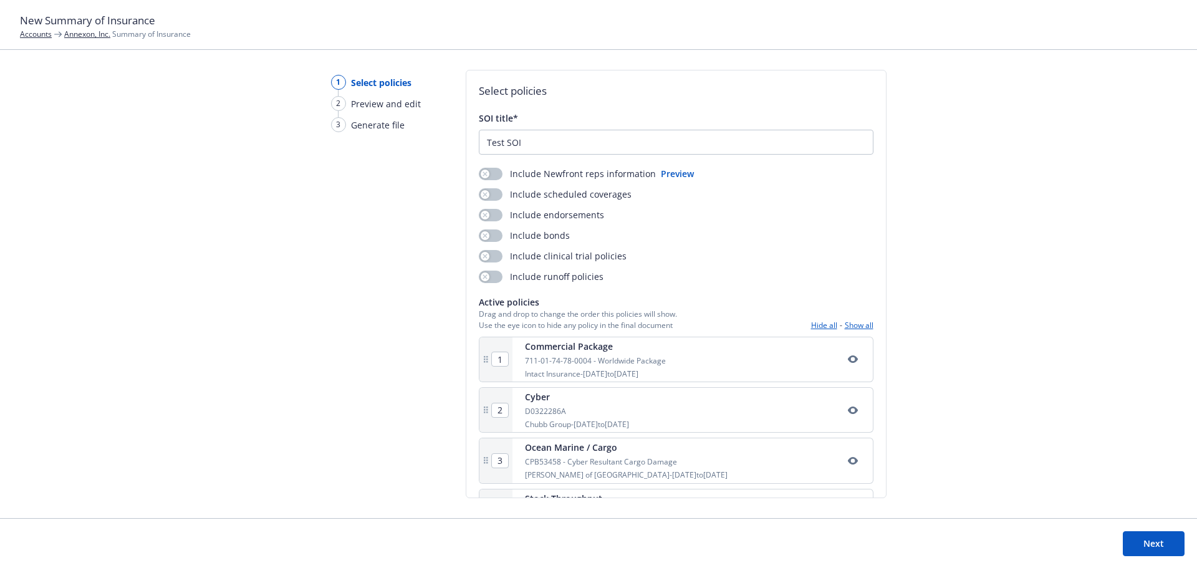
scroll to position [21, 0]
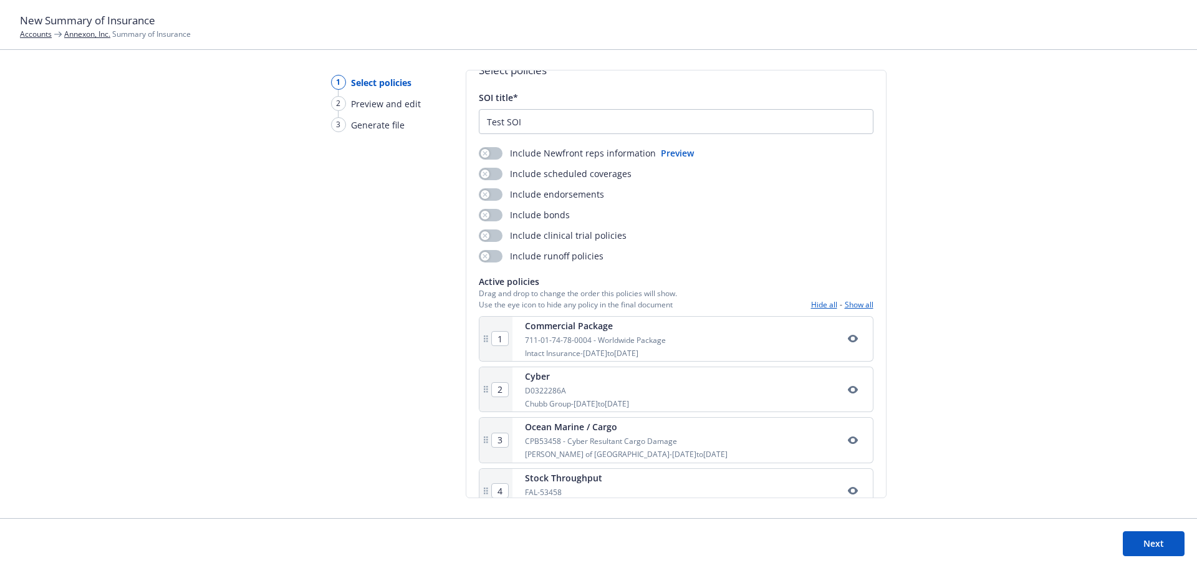
click at [508, 340] on div "1" at bounding box center [495, 339] width 33 height 44
click at [502, 338] on input "1" at bounding box center [500, 339] width 16 height 14
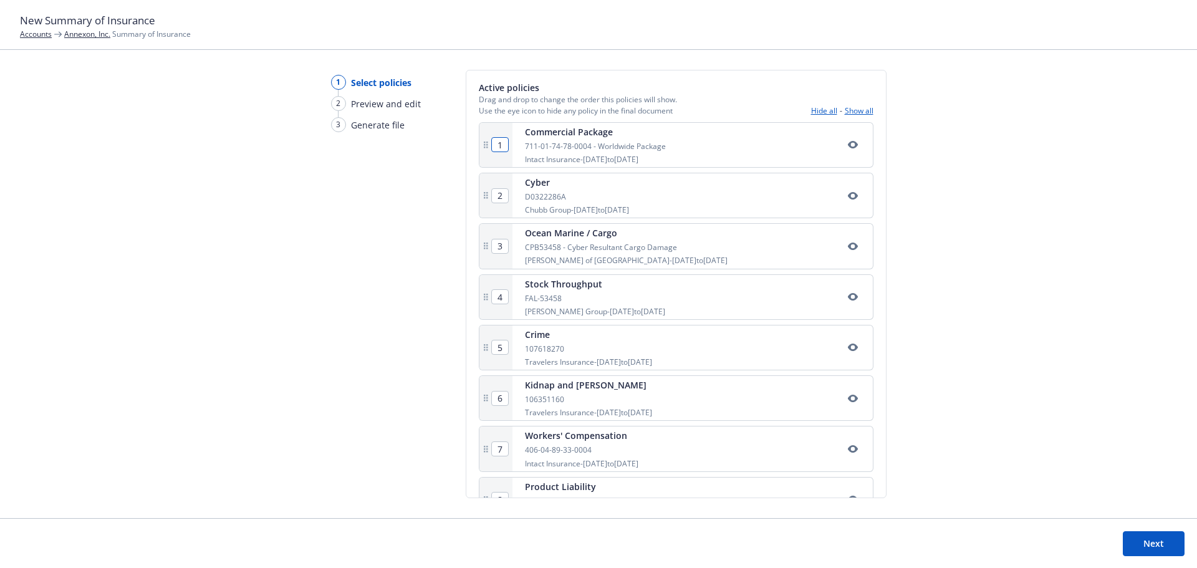
scroll to position [216, 0]
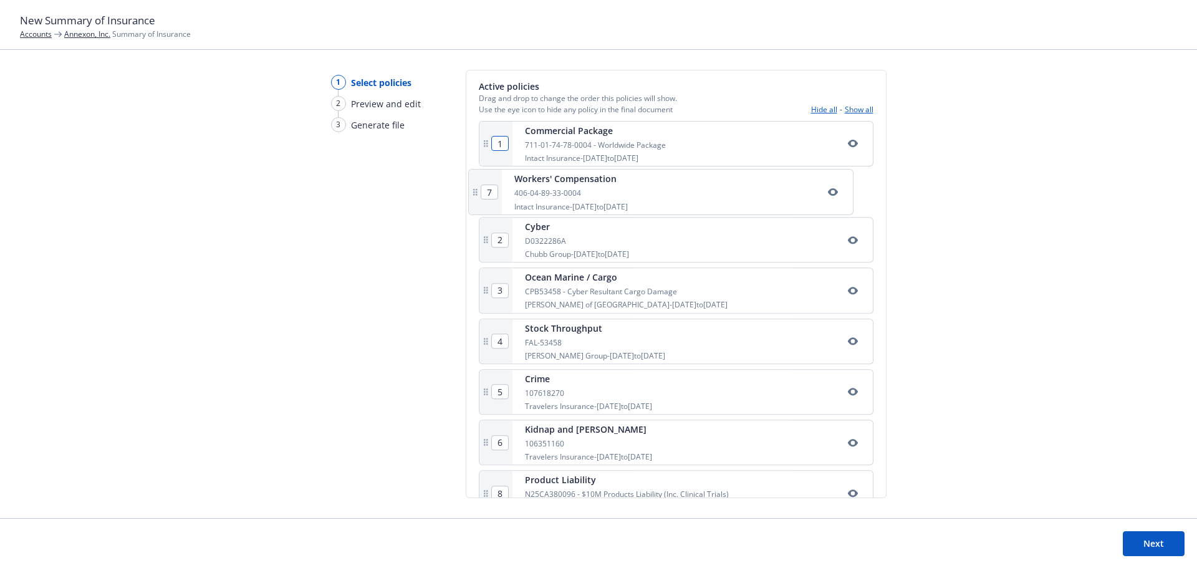
drag, startPoint x: 586, startPoint y: 450, endPoint x: 577, endPoint y: 186, distance: 264.5
click at [577, 186] on div "1 Commercial Package 711-01-74-78-0004 - Worldwide Package Intact Insurance - 0…" at bounding box center [676, 397] width 395 height 552
type input "3"
type input "4"
type input "5"
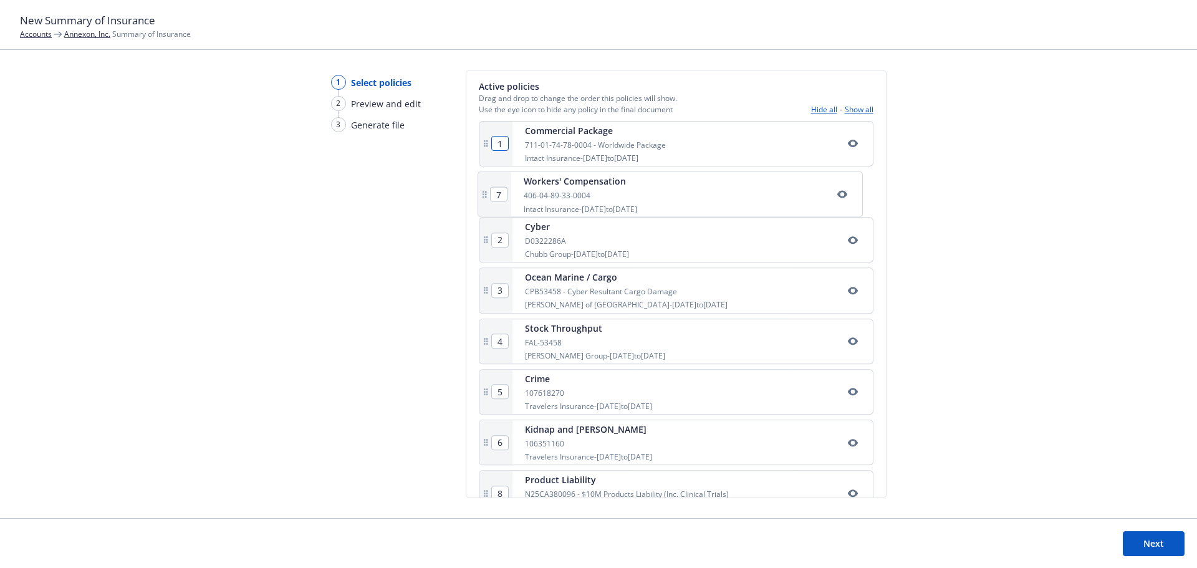
type input "6"
type input "7"
type input "2"
drag, startPoint x: 583, startPoint y: 349, endPoint x: 581, endPoint y: 247, distance: 102.3
click at [581, 247] on div "1 Commercial Package 711-01-74-78-0004 - Worldwide Package Intact Insurance - 0…" at bounding box center [676, 397] width 395 height 552
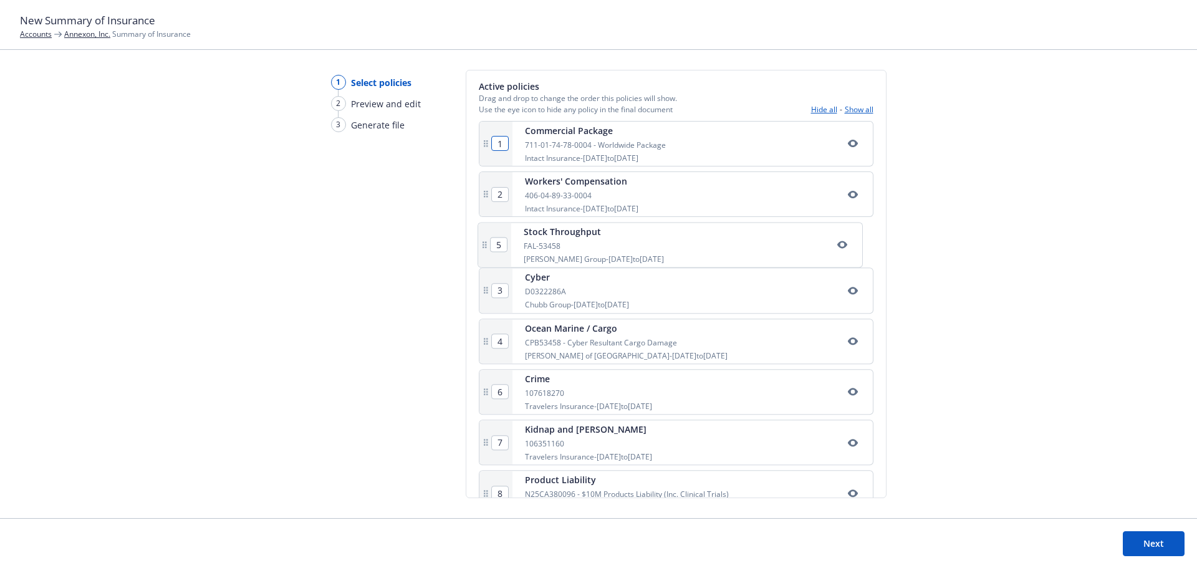
type input "4"
type input "5"
type input "3"
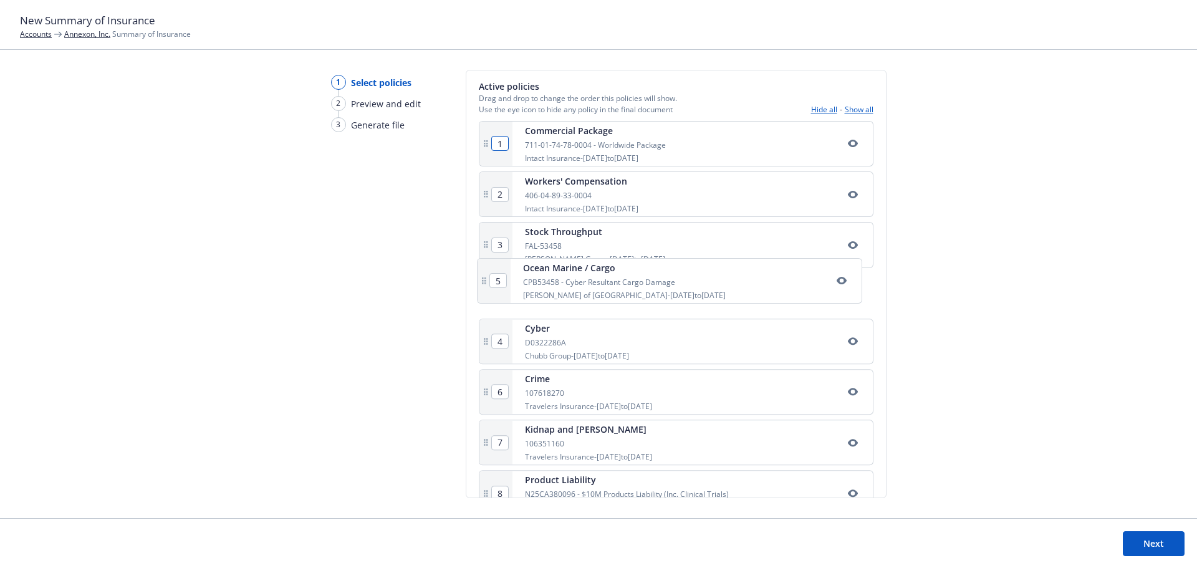
drag, startPoint x: 576, startPoint y: 344, endPoint x: 574, endPoint y: 276, distance: 68.6
click at [574, 276] on div "1 Commercial Package 711-01-74-78-0004 - Worldwide Package Intact Insurance - 0…" at bounding box center [676, 397] width 395 height 552
type input "5"
type input "4"
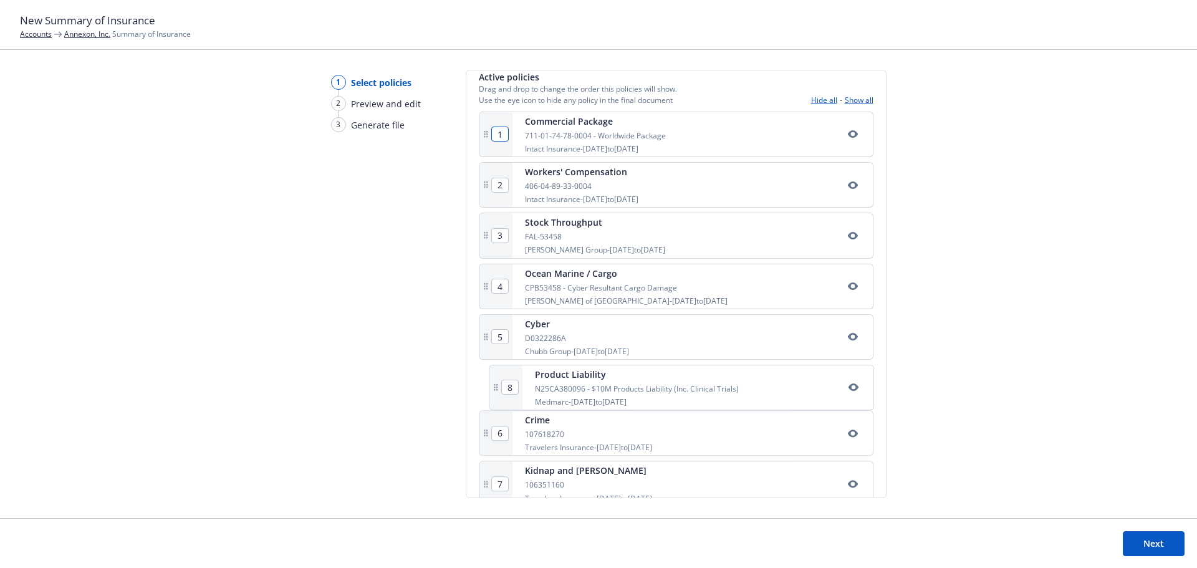
scroll to position [226, 0]
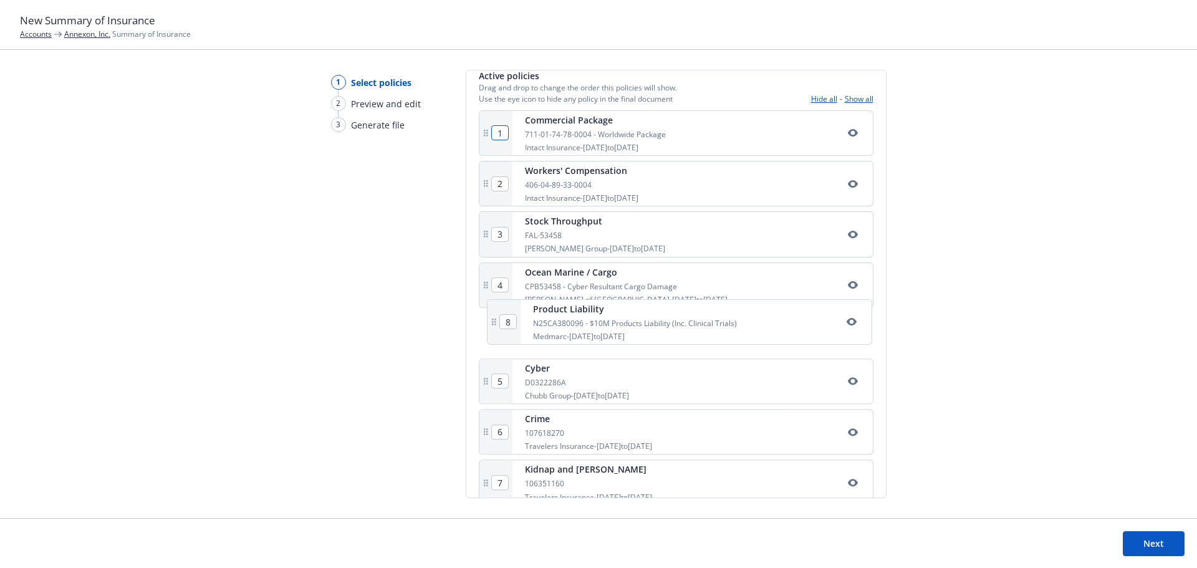
drag, startPoint x: 587, startPoint y: 490, endPoint x: 598, endPoint y: 307, distance: 183.6
click at [598, 307] on div "1 Commercial Package 711-01-74-78-0004 - Worldwide Package Intact Insurance - 0…" at bounding box center [676, 386] width 395 height 552
type input "5"
type input "7"
type input "8"
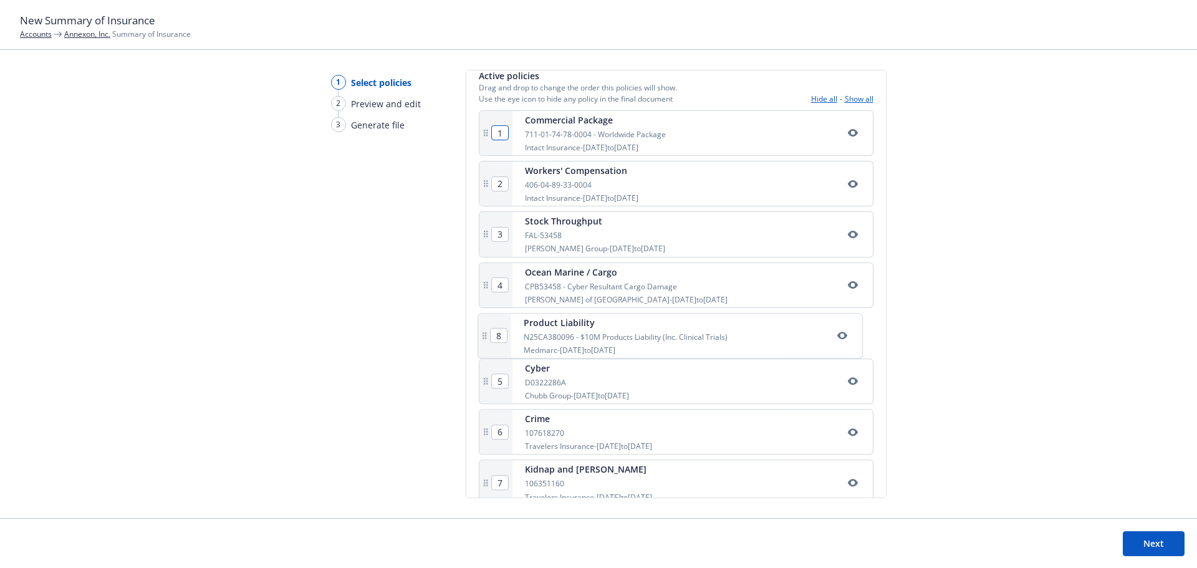
type input "6"
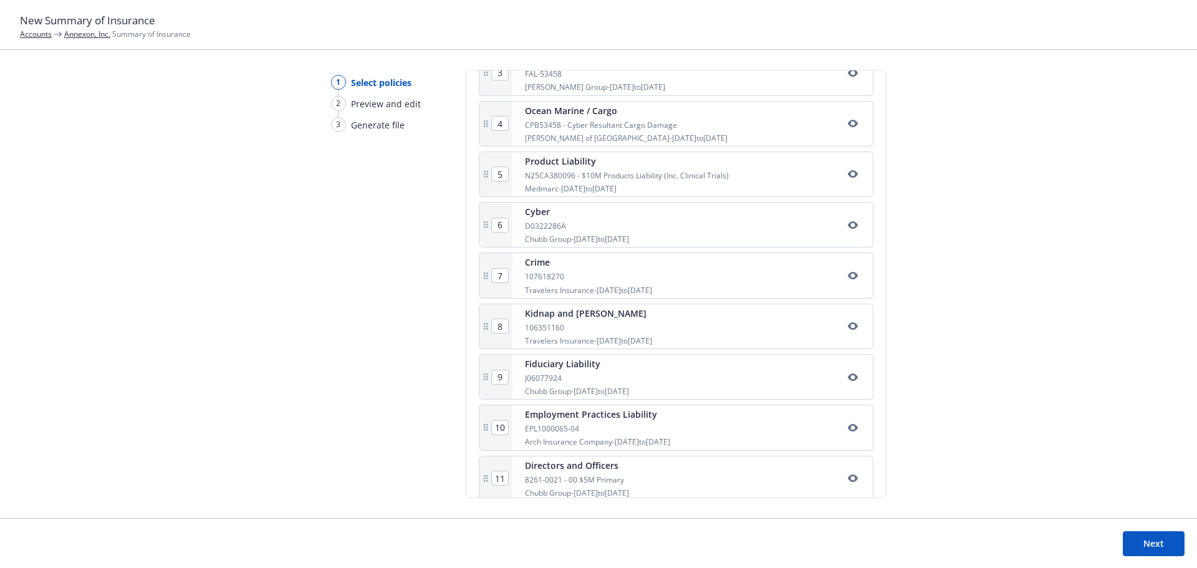
scroll to position [404, 0]
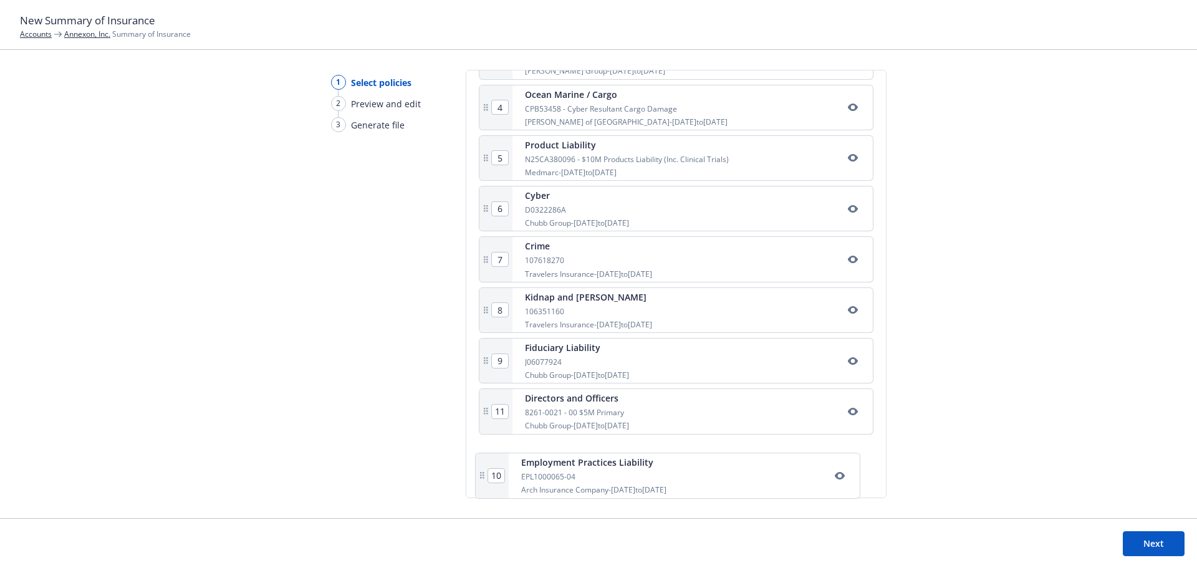
drag, startPoint x: 594, startPoint y: 405, endPoint x: 593, endPoint y: 473, distance: 68.6
click at [593, 473] on div "1 Commercial Package 711-01-74-78-0004 - Worldwide Package Intact Insurance - 0…" at bounding box center [676, 209] width 395 height 552
type input "11"
type input "10"
drag, startPoint x: 574, startPoint y: 362, endPoint x: 583, endPoint y: 476, distance: 115.1
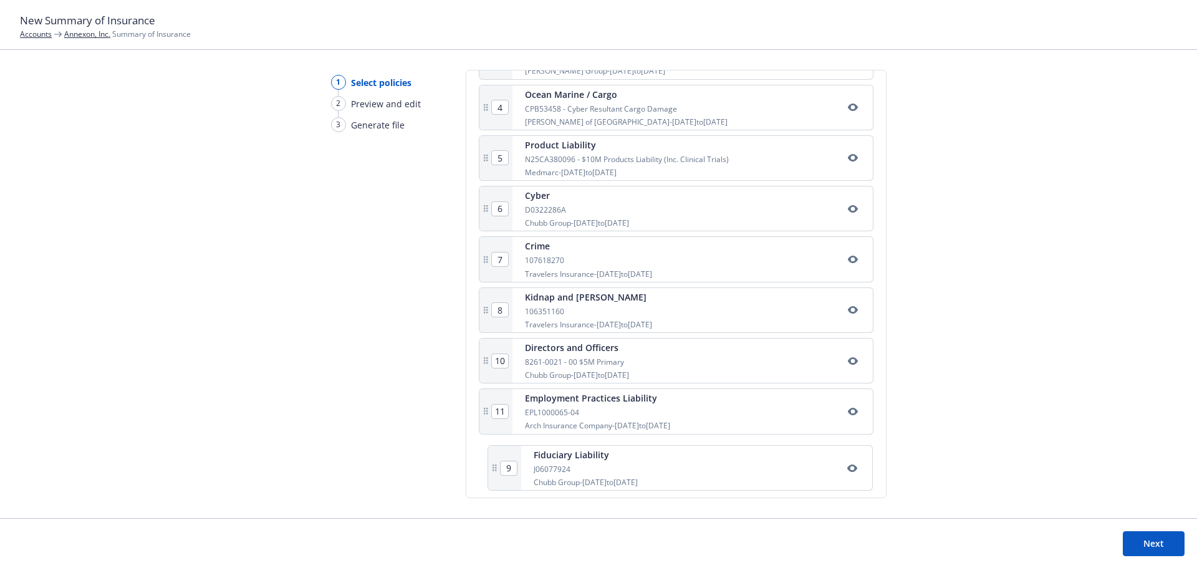
click at [583, 476] on div "1 Commercial Package 711-01-74-78-0004 - Worldwide Package Intact Insurance - 0…" at bounding box center [676, 209] width 395 height 552
type input "11"
type input "9"
type input "10"
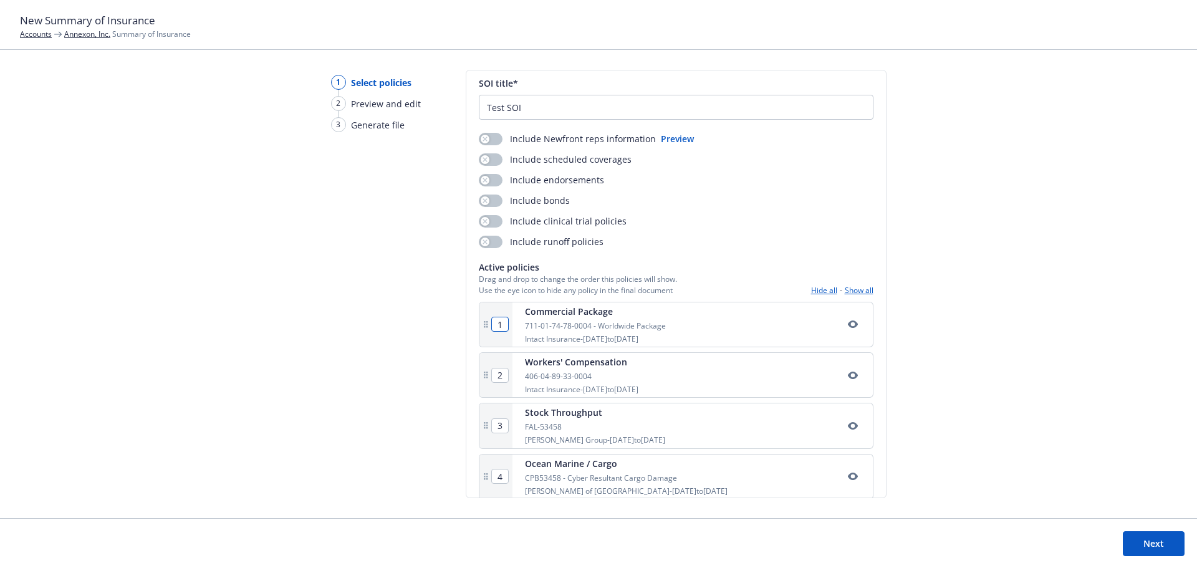
scroll to position [0, 0]
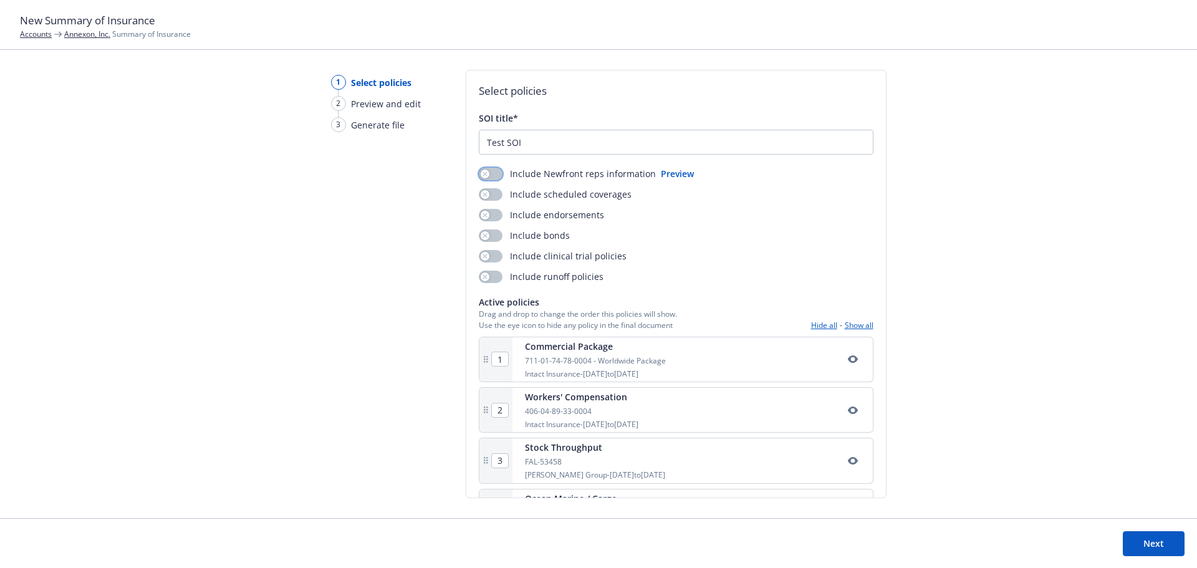
click at [486, 175] on div "button" at bounding box center [485, 174] width 9 height 9
click at [1145, 547] on button "Next" at bounding box center [1154, 543] width 62 height 25
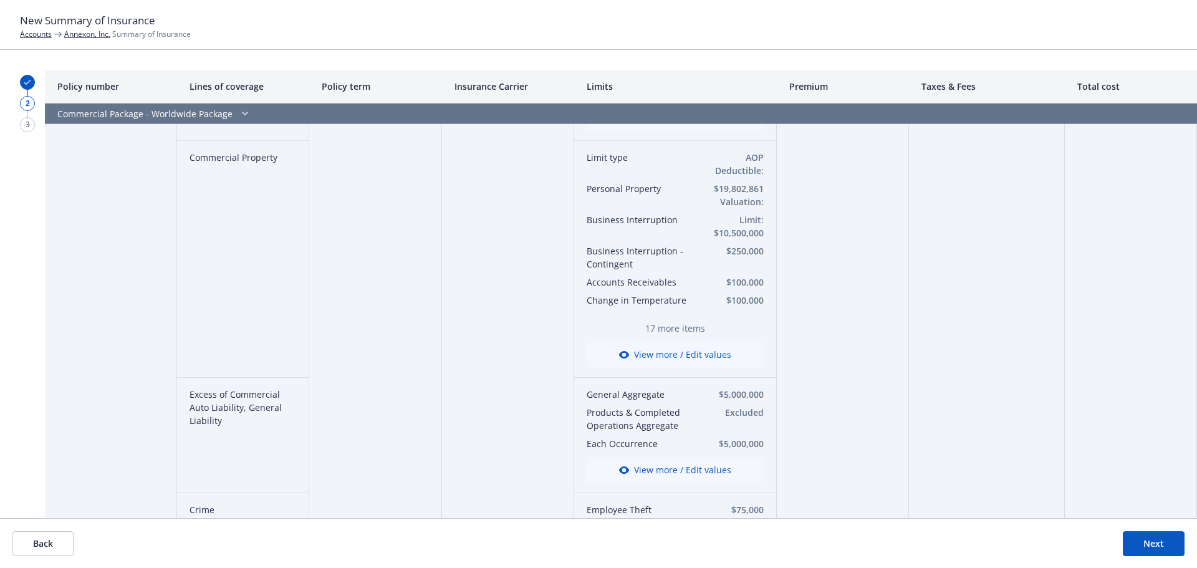
scroll to position [105, 0]
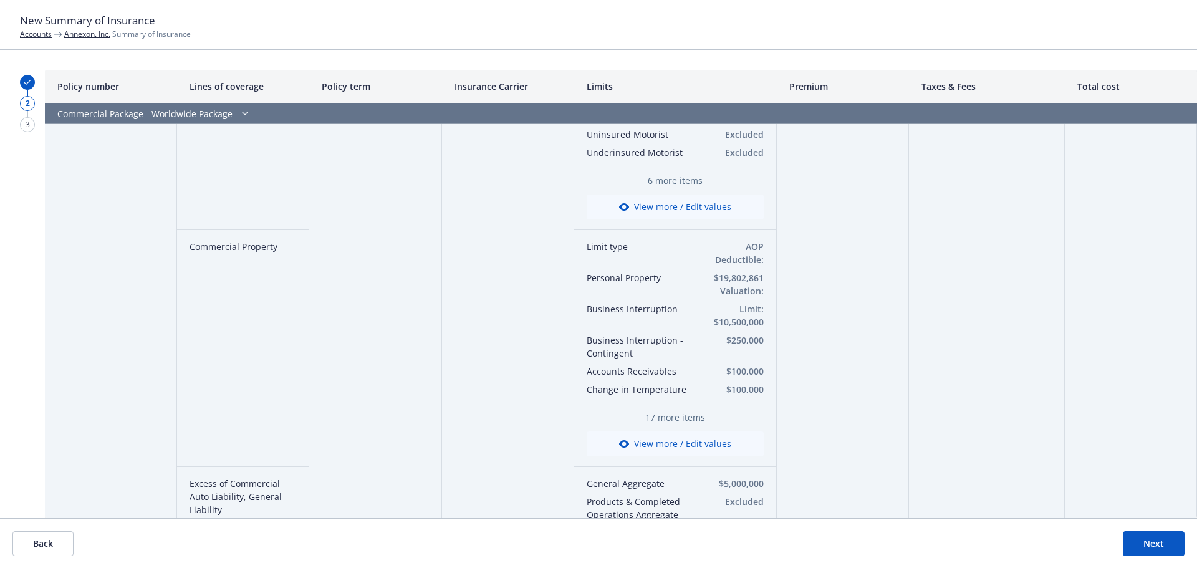
click at [668, 441] on button "View more / Edit values" at bounding box center [675, 443] width 177 height 25
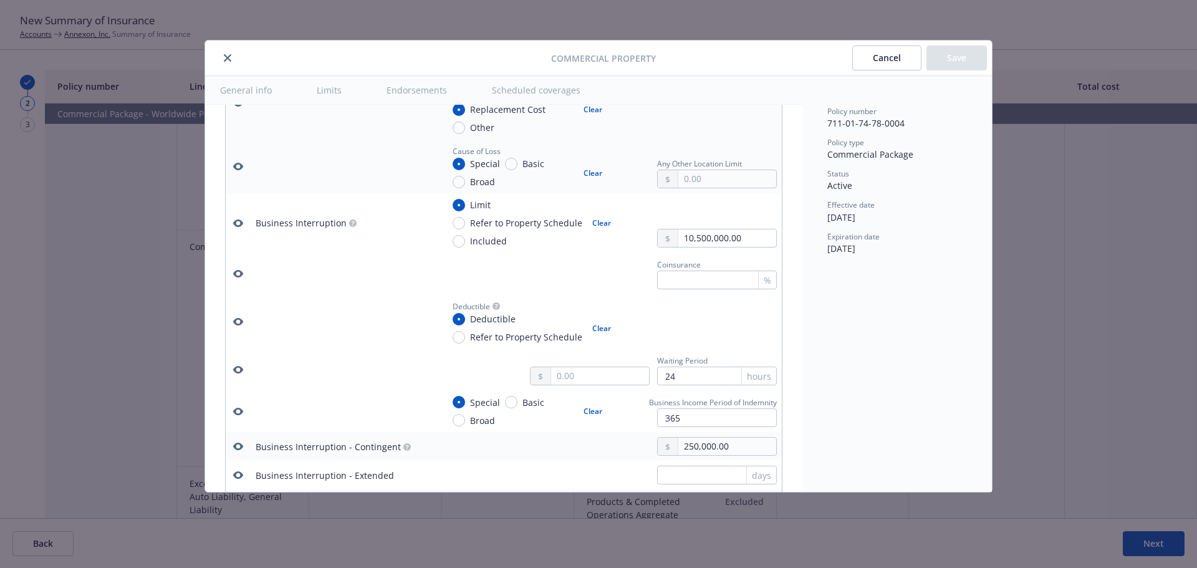
scroll to position [673, 0]
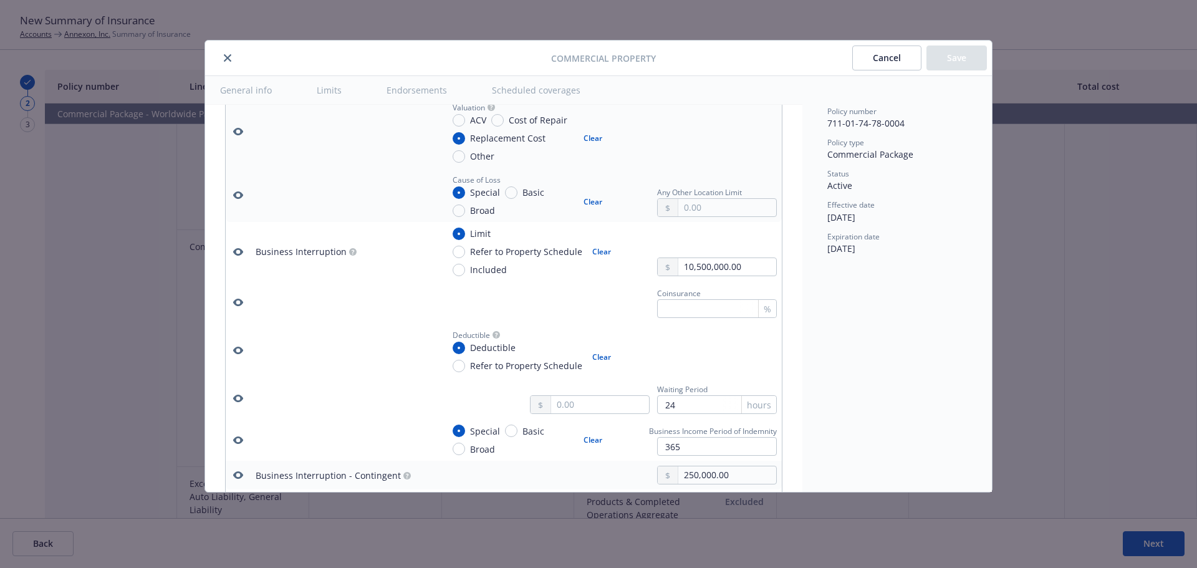
click at [241, 195] on icon "button" at bounding box center [238, 194] width 10 height 7
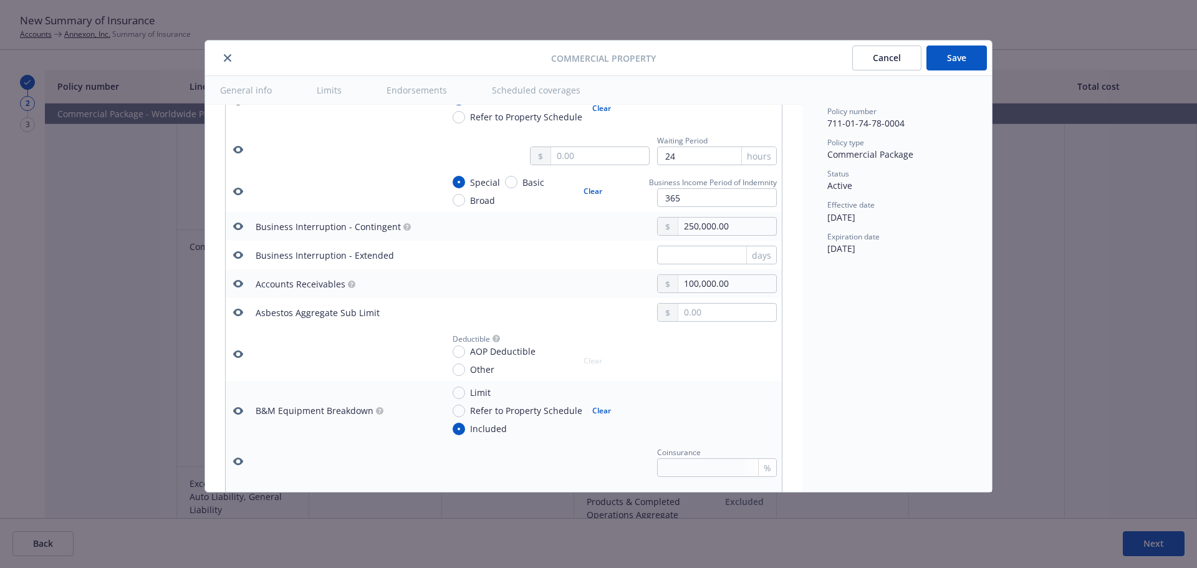
scroll to position [941, 0]
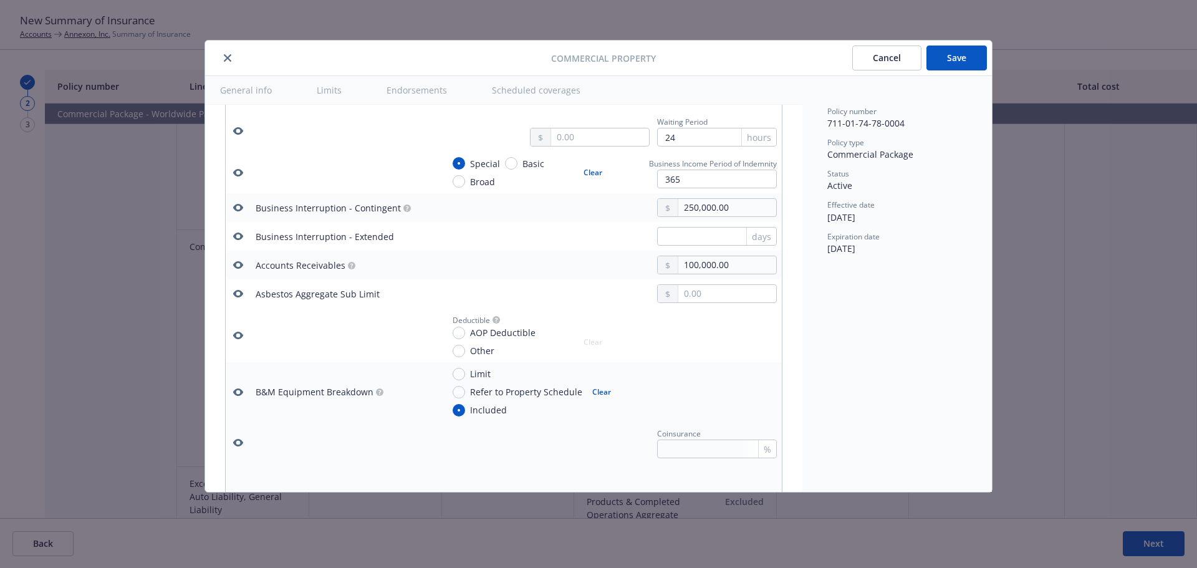
click at [242, 208] on icon "button" at bounding box center [238, 207] width 10 height 7
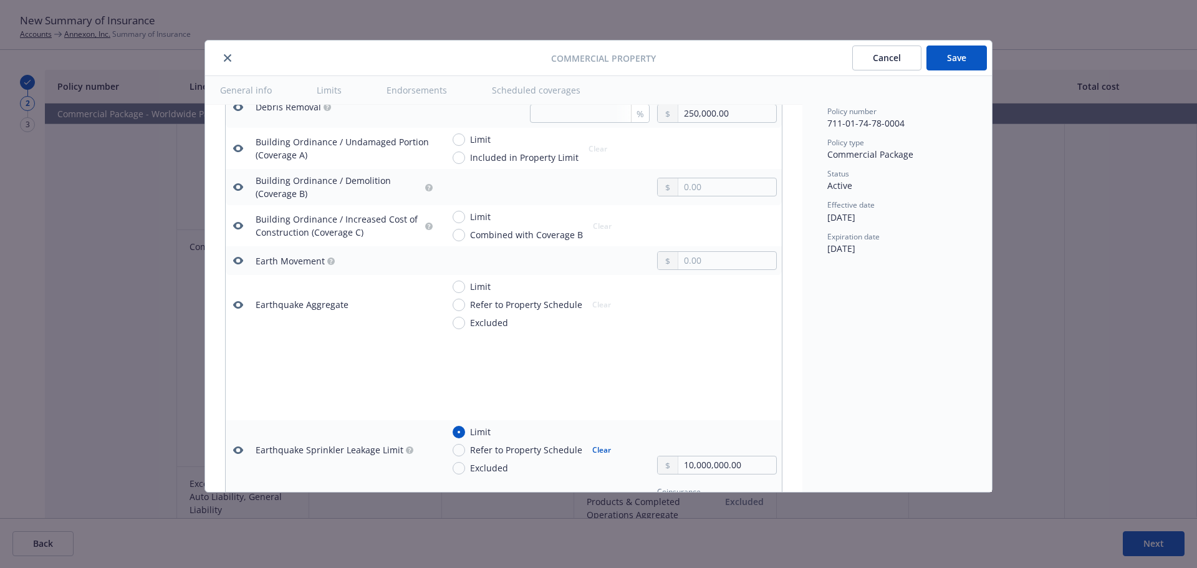
scroll to position [0, 0]
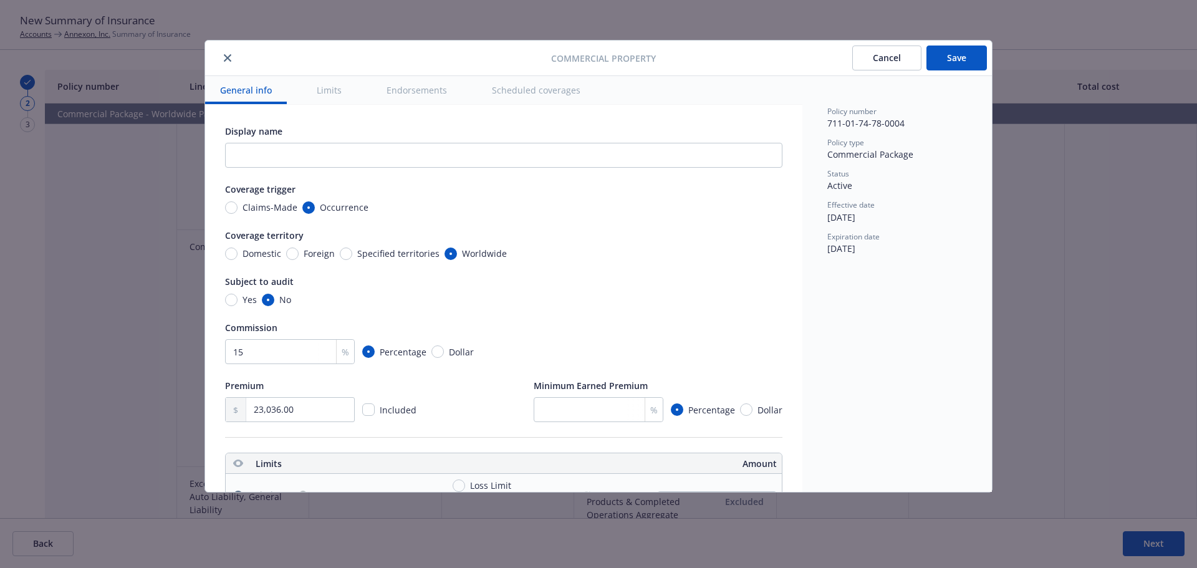
click at [639, 235] on div "Coverage territory" at bounding box center [503, 235] width 557 height 13
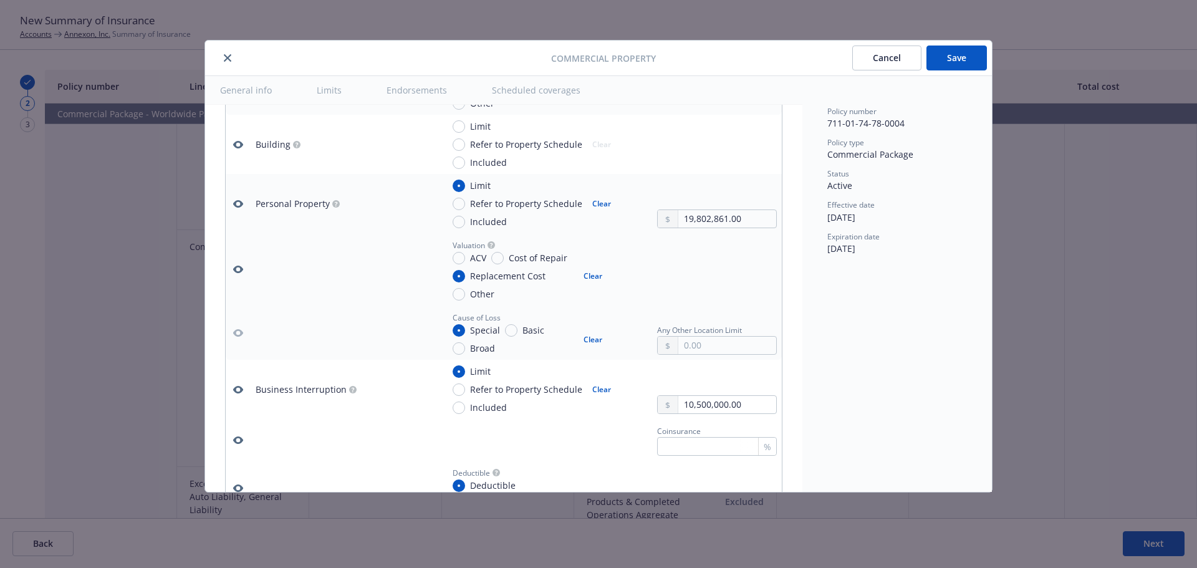
scroll to position [583, 0]
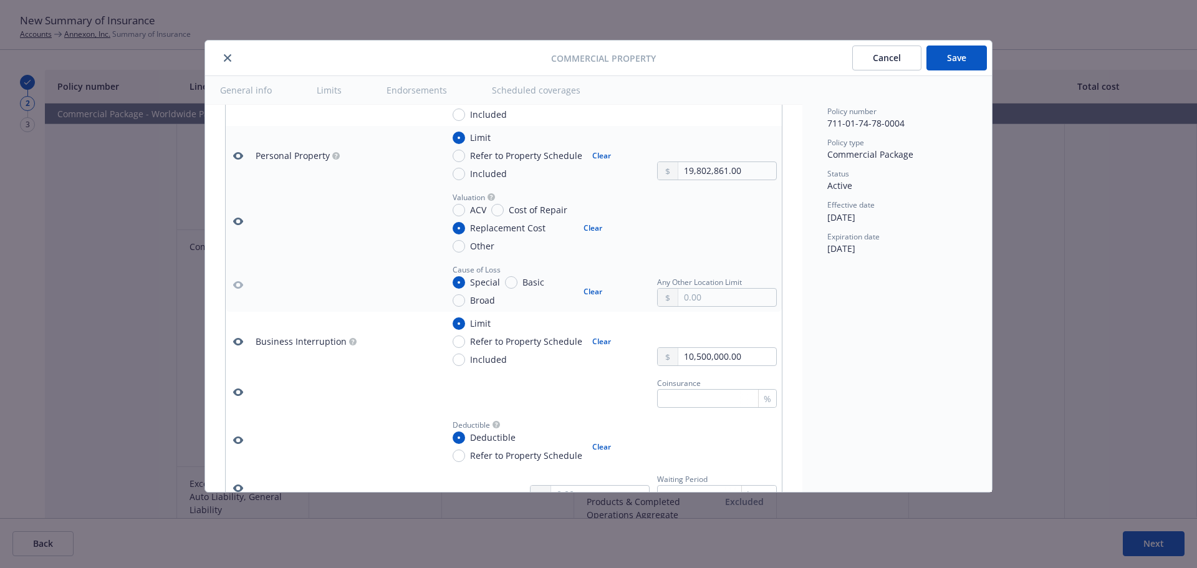
click at [948, 60] on button "Save" at bounding box center [956, 58] width 60 height 25
type textarea "x"
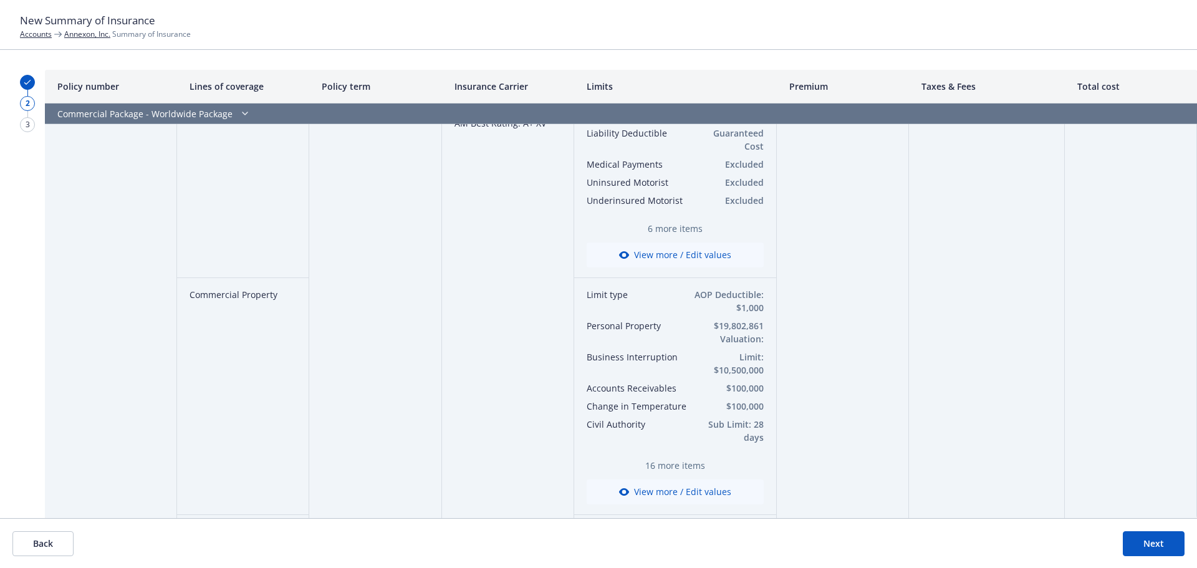
scroll to position [0, 0]
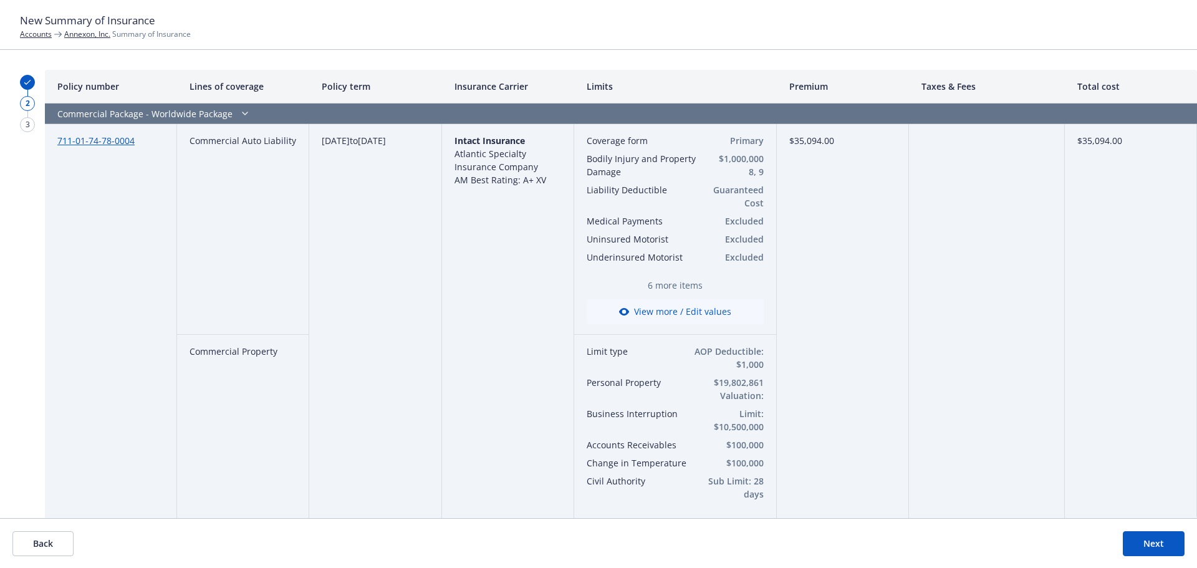
click at [88, 32] on link "Annexon, Inc." at bounding box center [87, 34] width 46 height 11
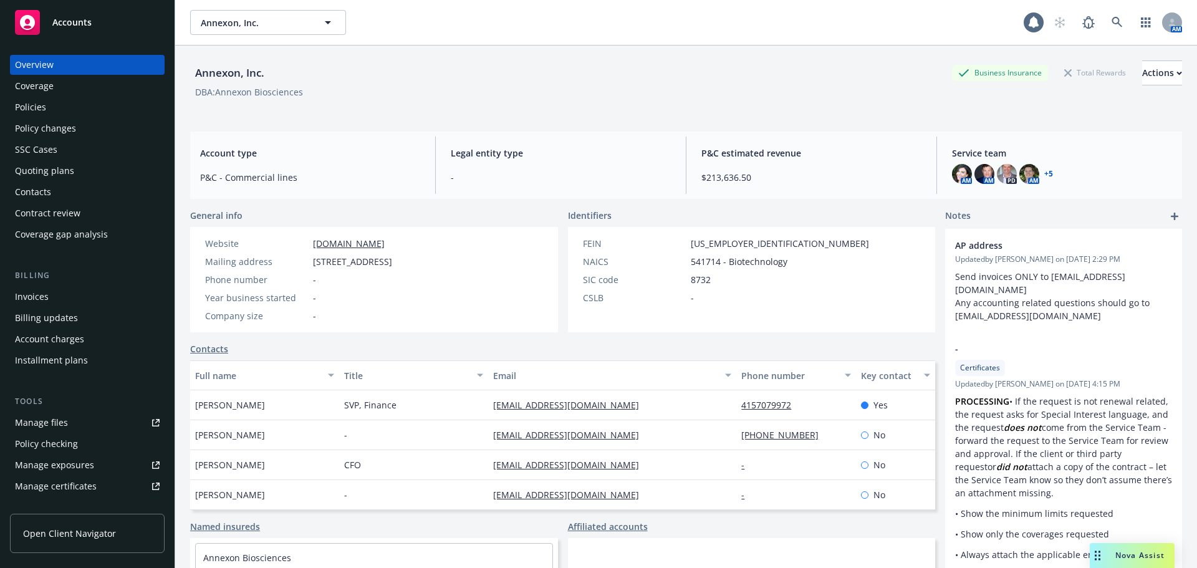
click at [44, 100] on div "Policies" at bounding box center [30, 107] width 31 height 20
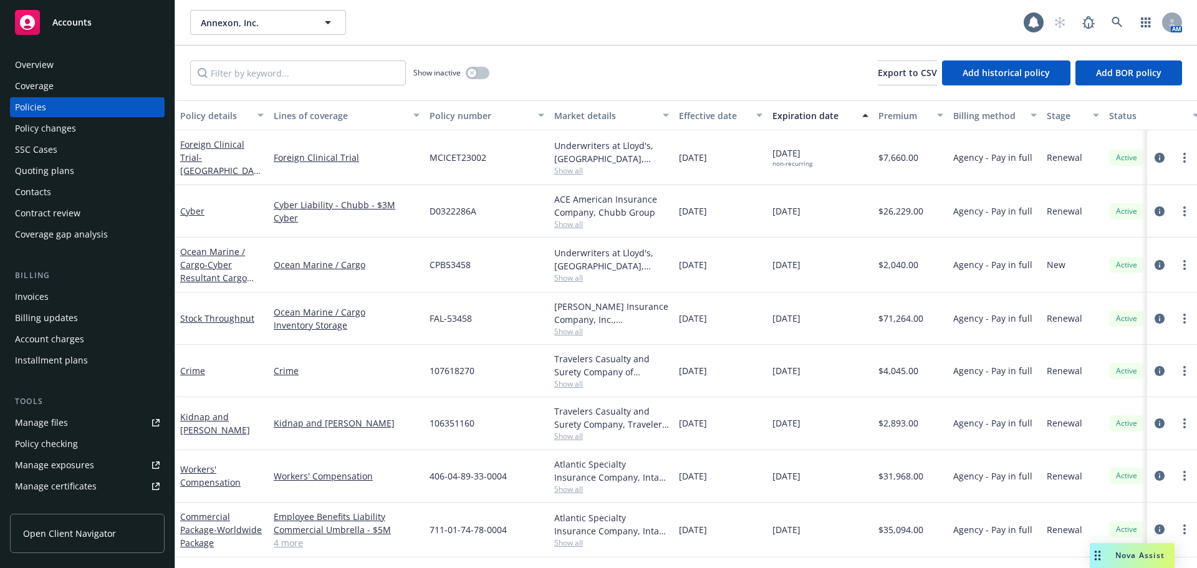
click at [59, 63] on div "Overview" at bounding box center [87, 65] width 145 height 20
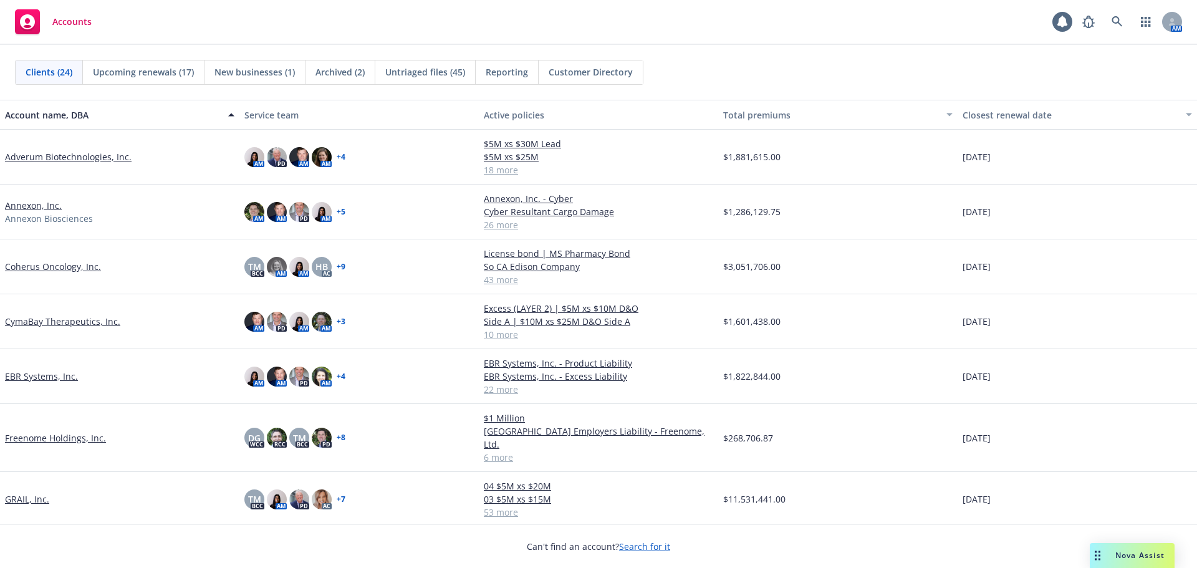
click at [348, 78] on span "Archived (2)" at bounding box center [339, 71] width 49 height 13
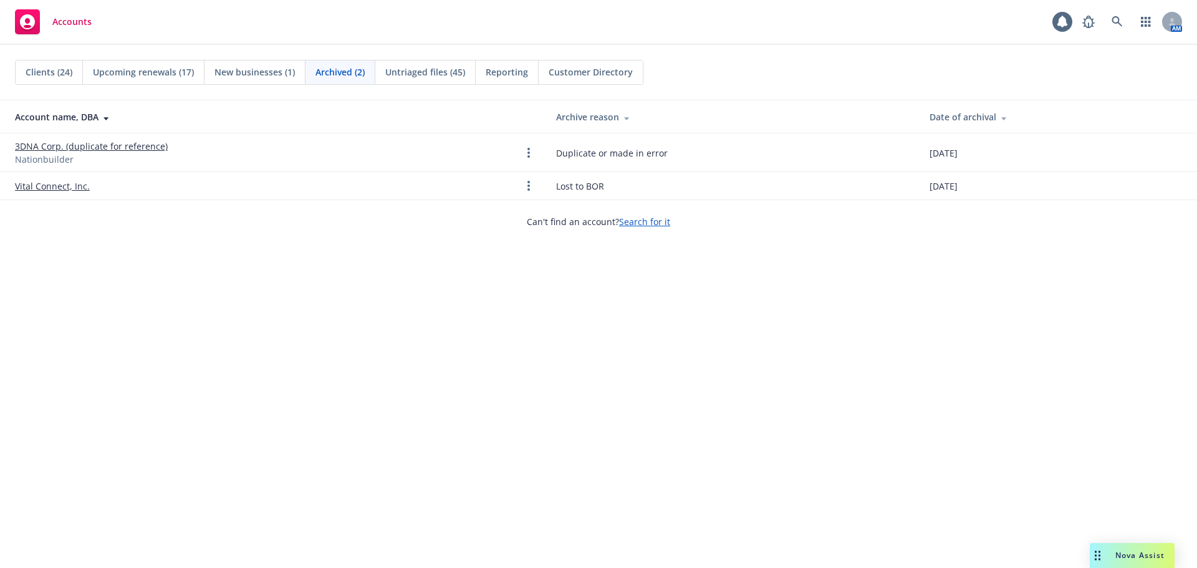
click at [433, 75] on span "Untriaged files (45)" at bounding box center [425, 71] width 80 height 13
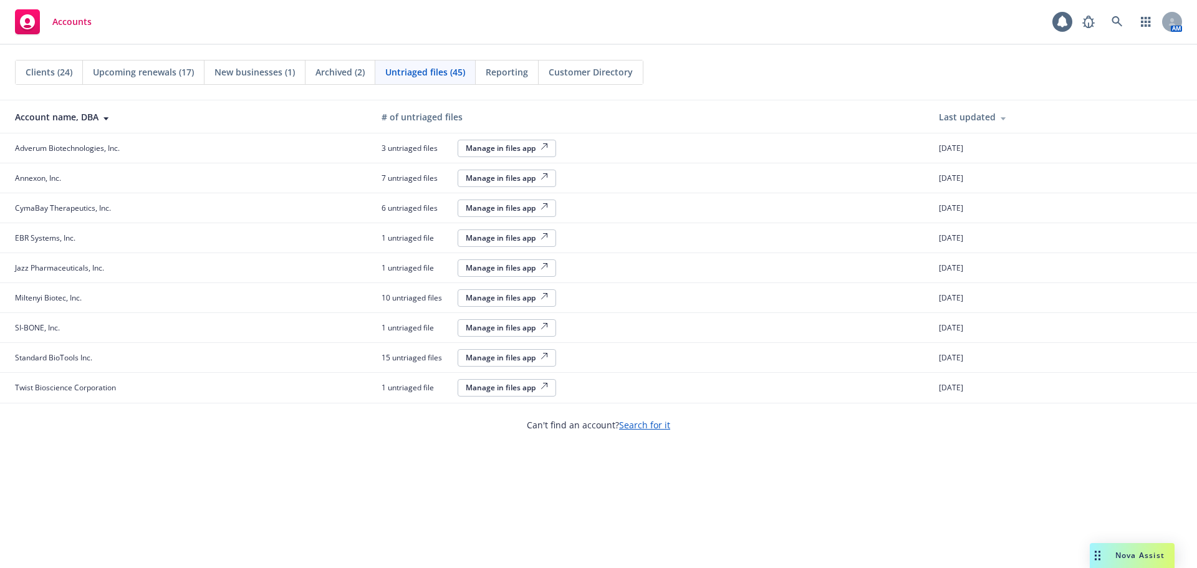
click at [247, 77] on span "New businesses (1)" at bounding box center [254, 71] width 80 height 13
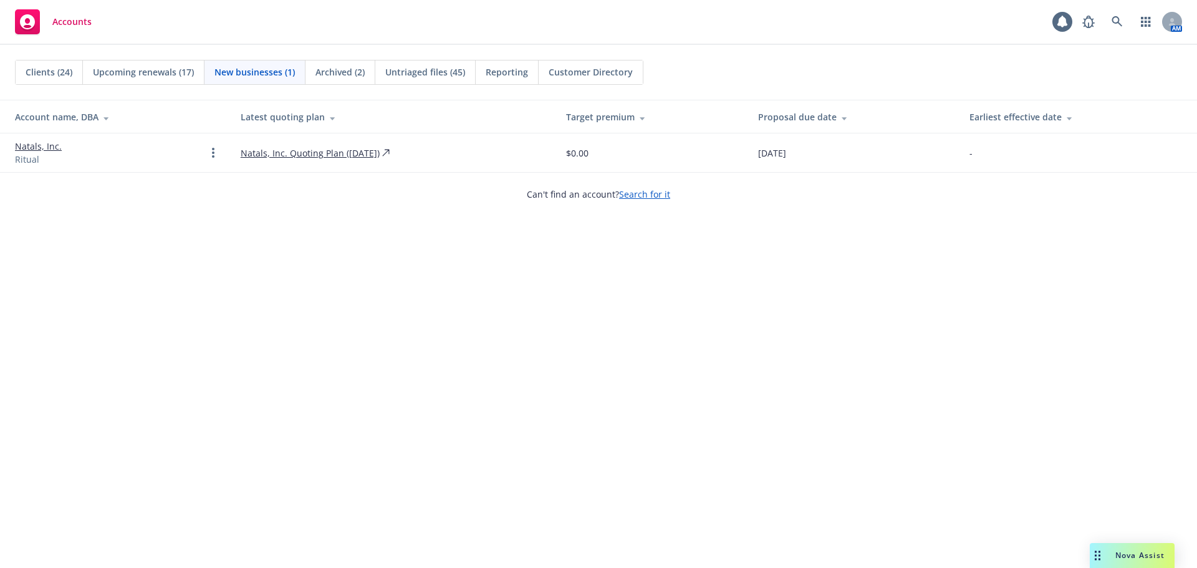
click at [125, 77] on span "Upcoming renewals (17)" at bounding box center [143, 71] width 101 height 13
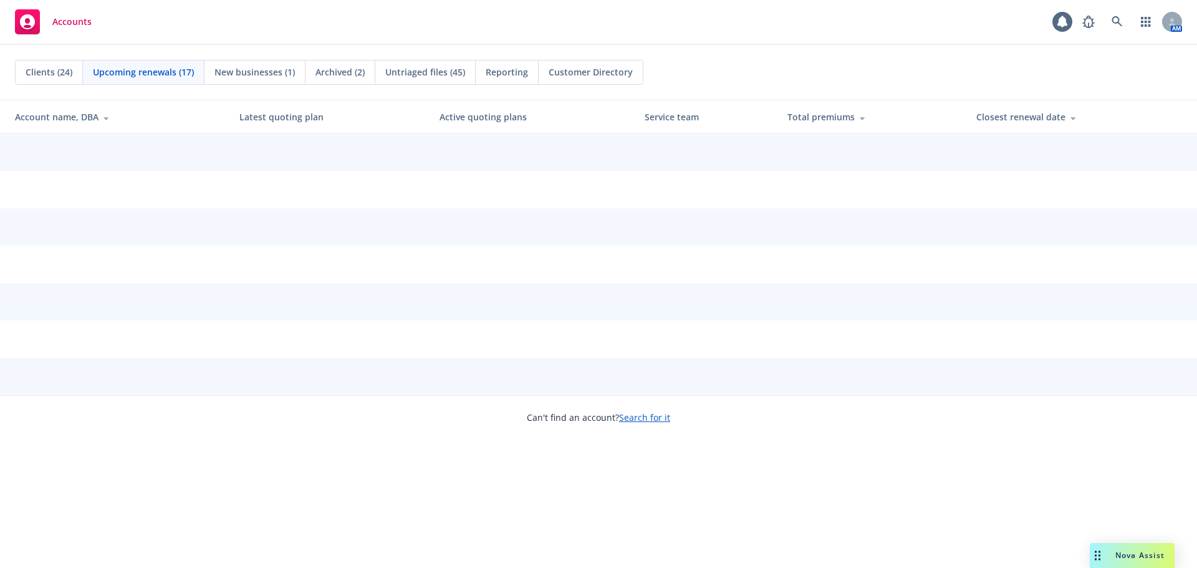
click at [44, 72] on span "Clients (24)" at bounding box center [49, 71] width 47 height 13
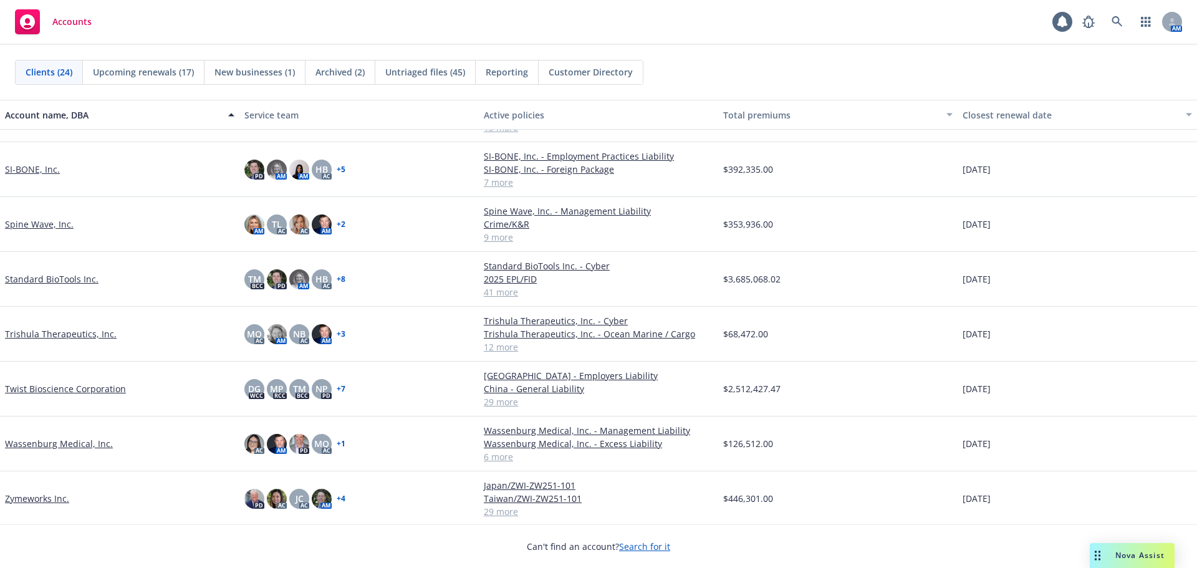
scroll to position [847, 0]
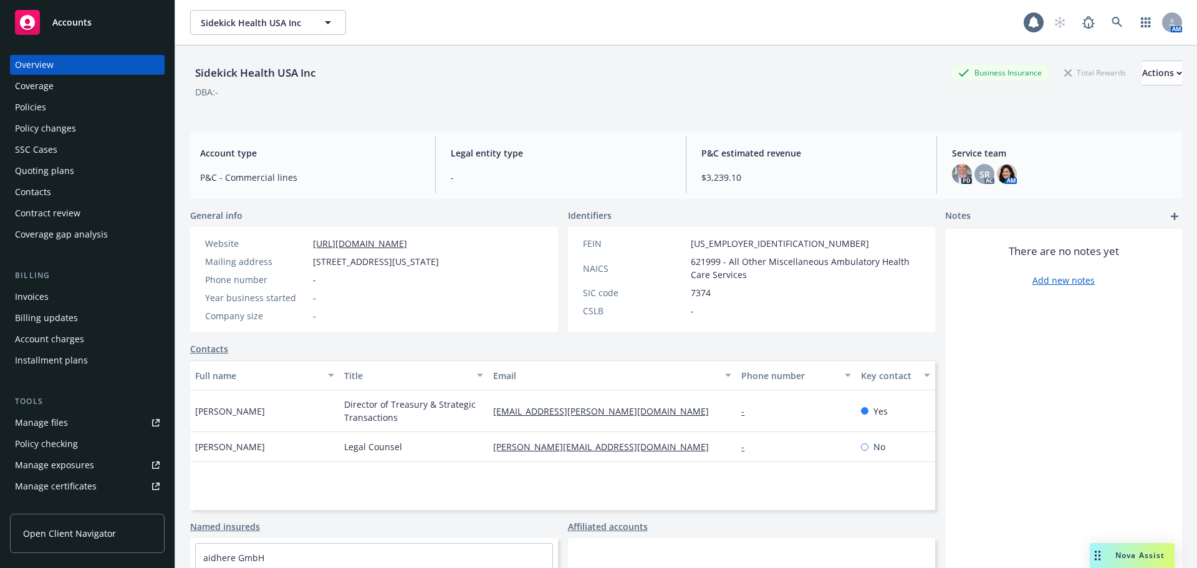
click at [77, 214] on div "Contract review" at bounding box center [47, 213] width 65 height 20
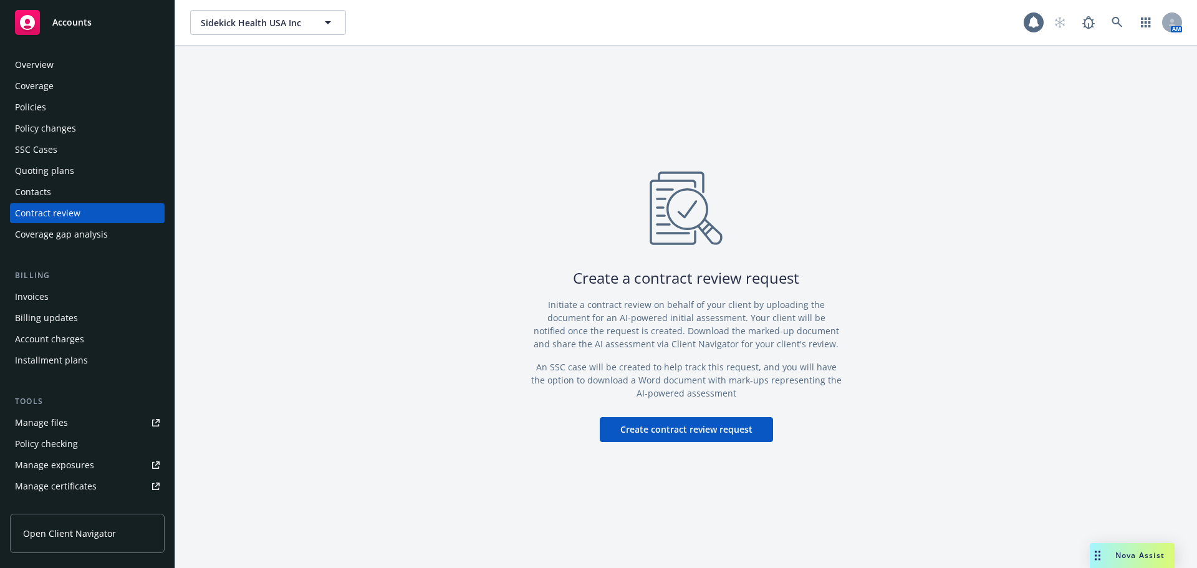
click at [91, 238] on div "Coverage gap analysis" at bounding box center [61, 234] width 93 height 20
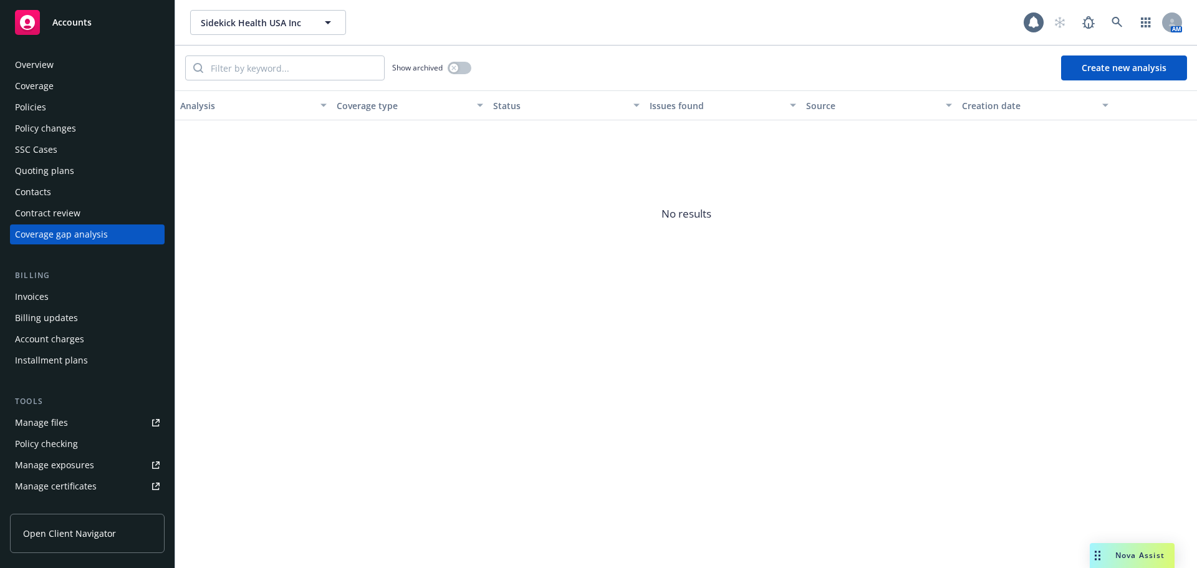
click at [65, 62] on div "Overview" at bounding box center [87, 65] width 145 height 20
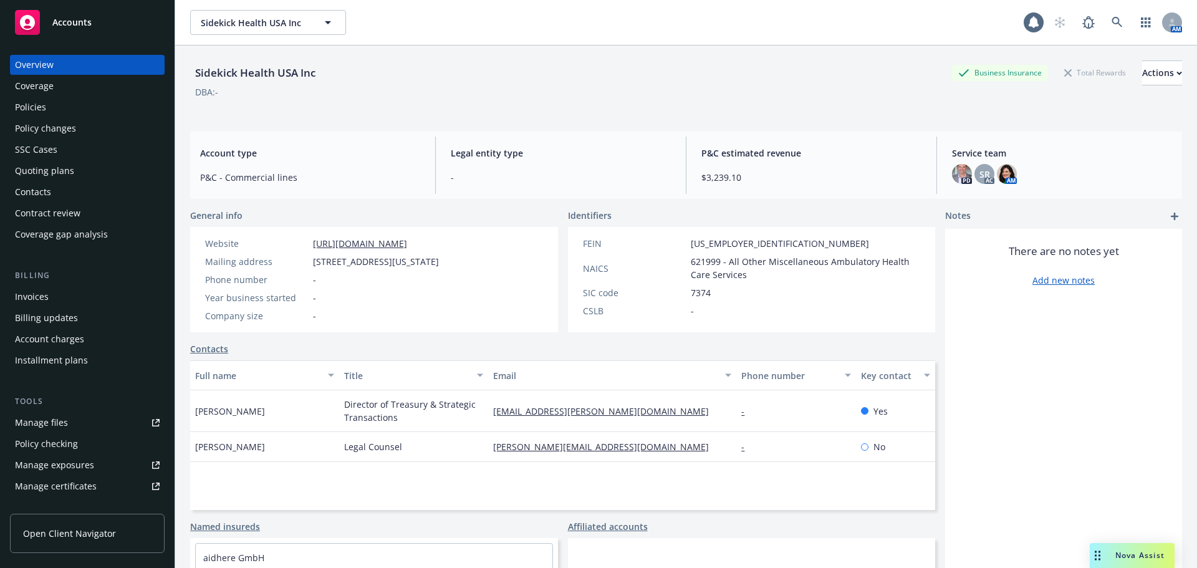
click at [79, 208] on div "Contract review" at bounding box center [47, 213] width 65 height 20
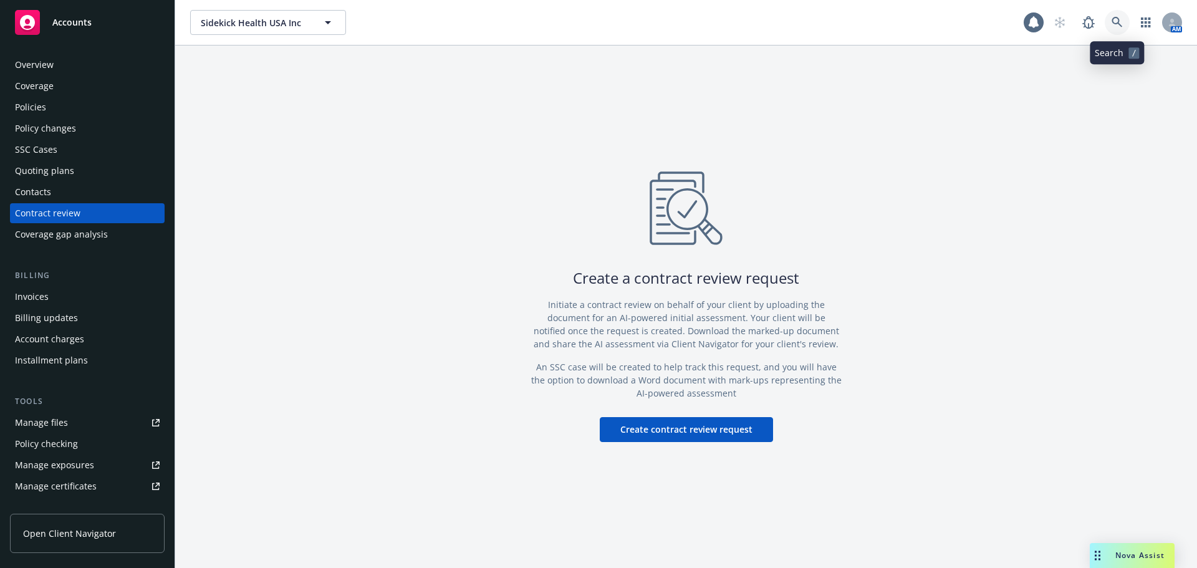
click at [1125, 22] on link at bounding box center [1117, 22] width 25 height 25
